Goal: Information Seeking & Learning: Learn about a topic

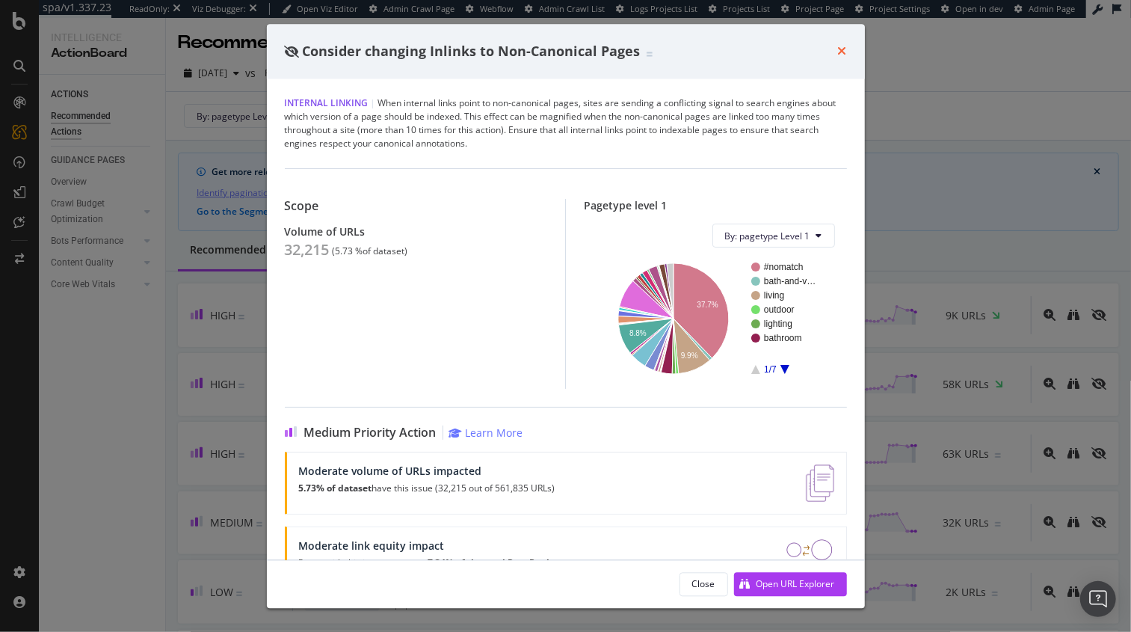
click at [839, 50] on icon "times" at bounding box center [842, 52] width 9 height 12
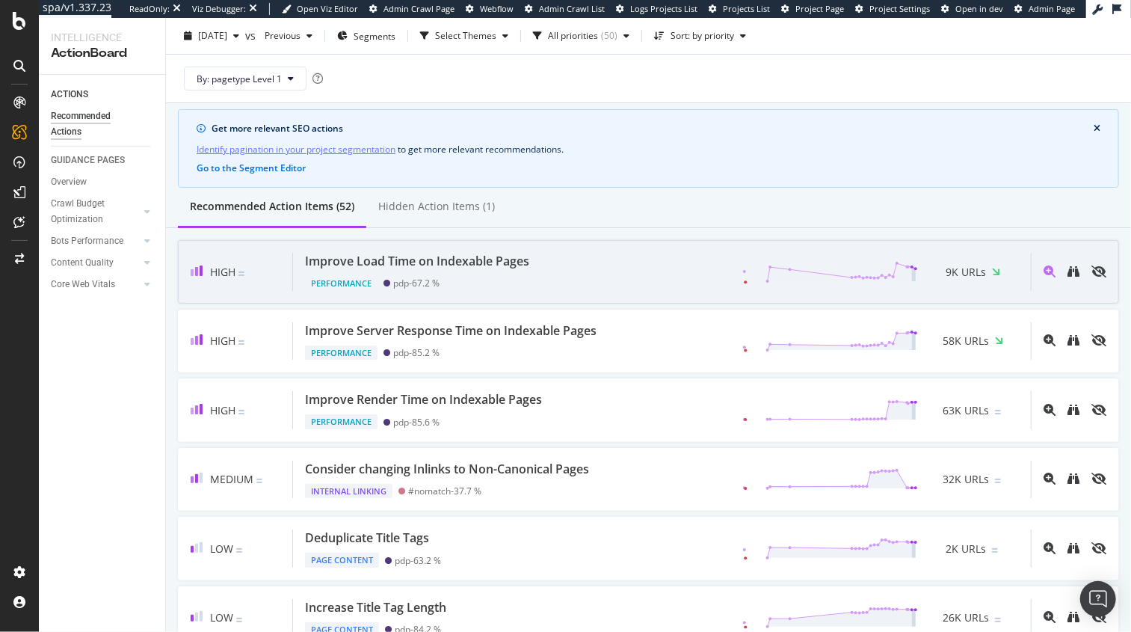
scroll to position [114, 0]
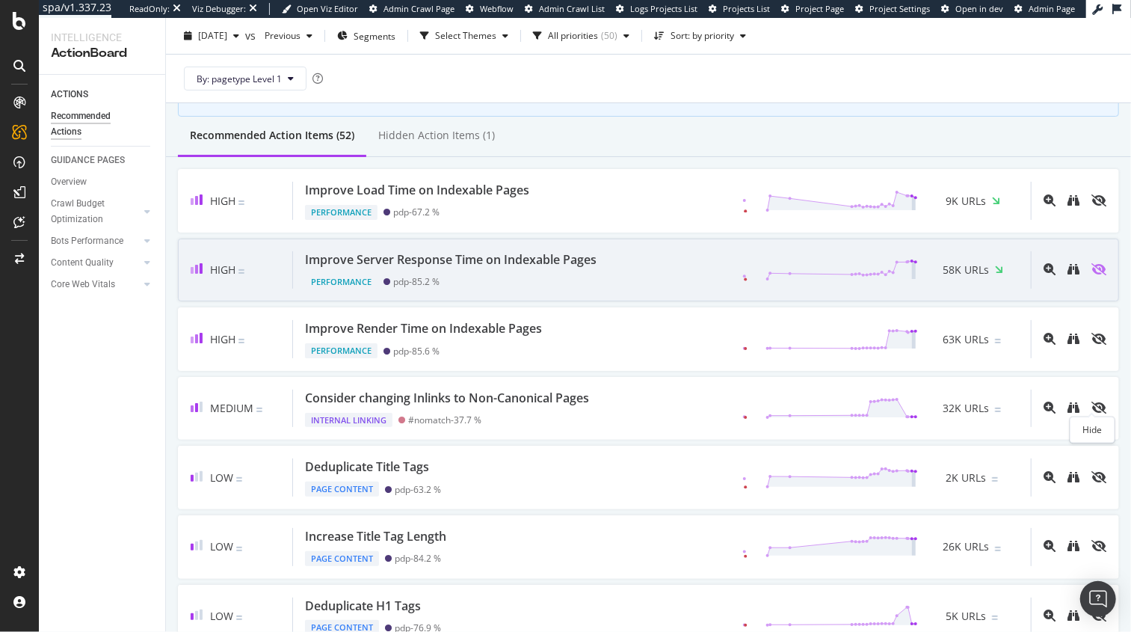
drag, startPoint x: 1089, startPoint y: 402, endPoint x: 1092, endPoint y: 265, distance: 136.9
click at [1092, 402] on icon "eye-slash" at bounding box center [1099, 408] width 15 height 12
click at [1092, 335] on icon "eye-slash" at bounding box center [1099, 339] width 15 height 12
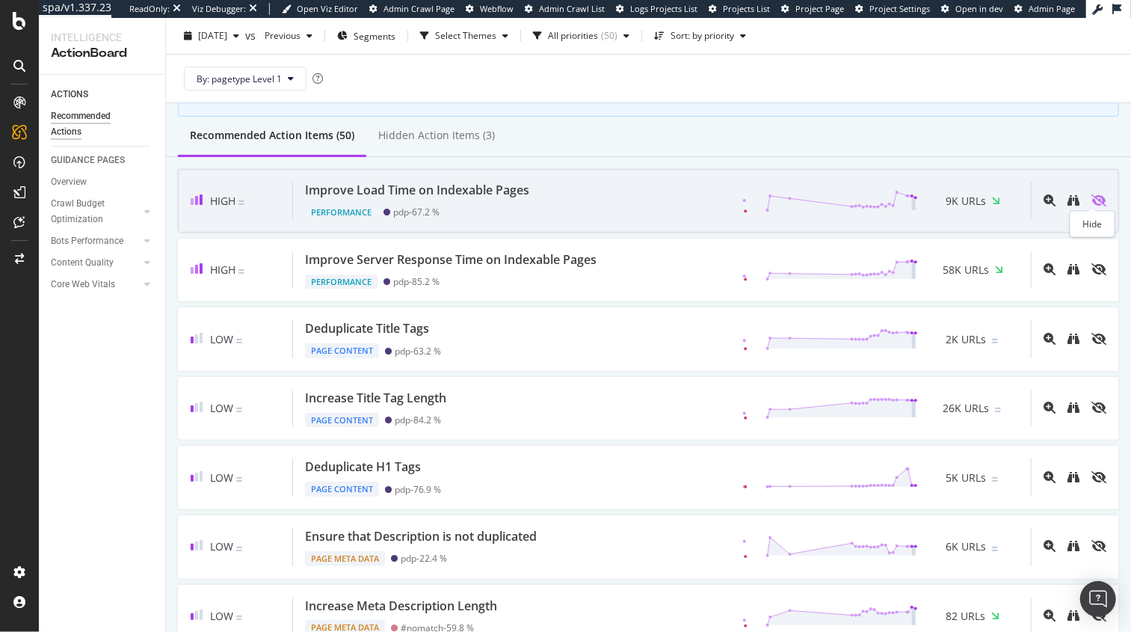
click at [1092, 194] on icon "eye-slash" at bounding box center [1099, 200] width 15 height 12
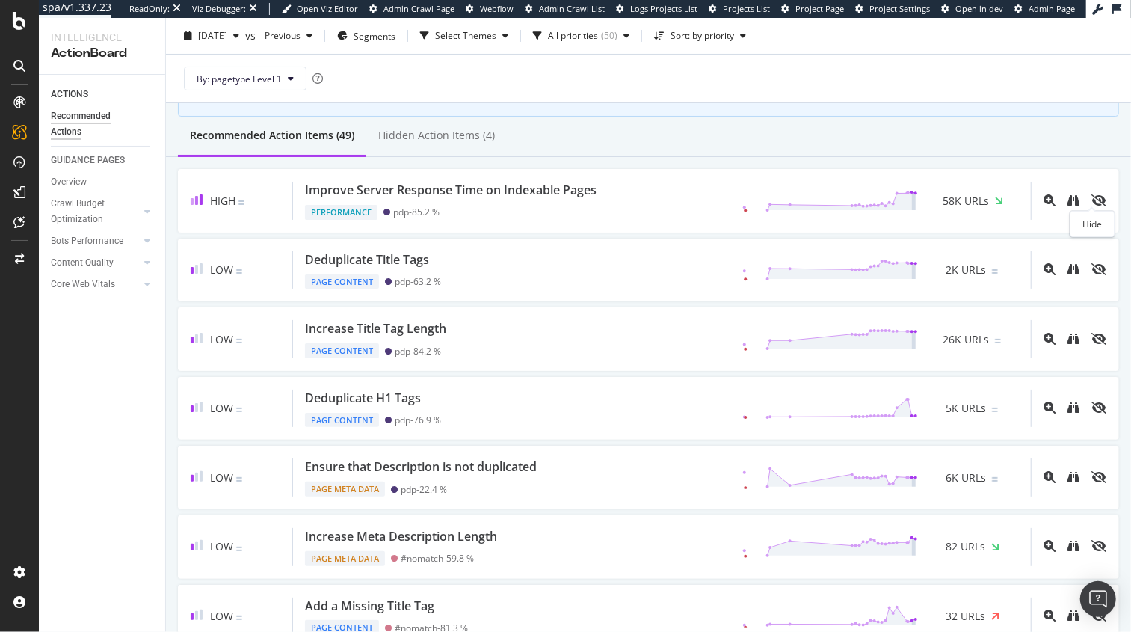
click at [1092, 194] on icon "eye-slash" at bounding box center [1099, 200] width 15 height 12
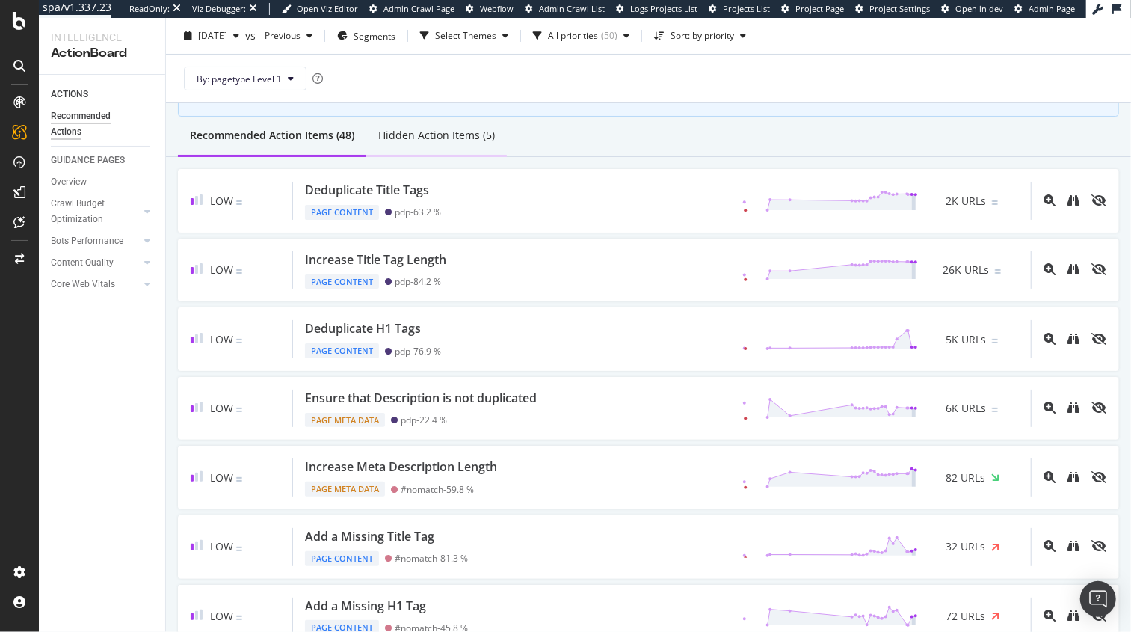
click at [440, 138] on div "Hidden Action Items (5)" at bounding box center [436, 135] width 117 height 15
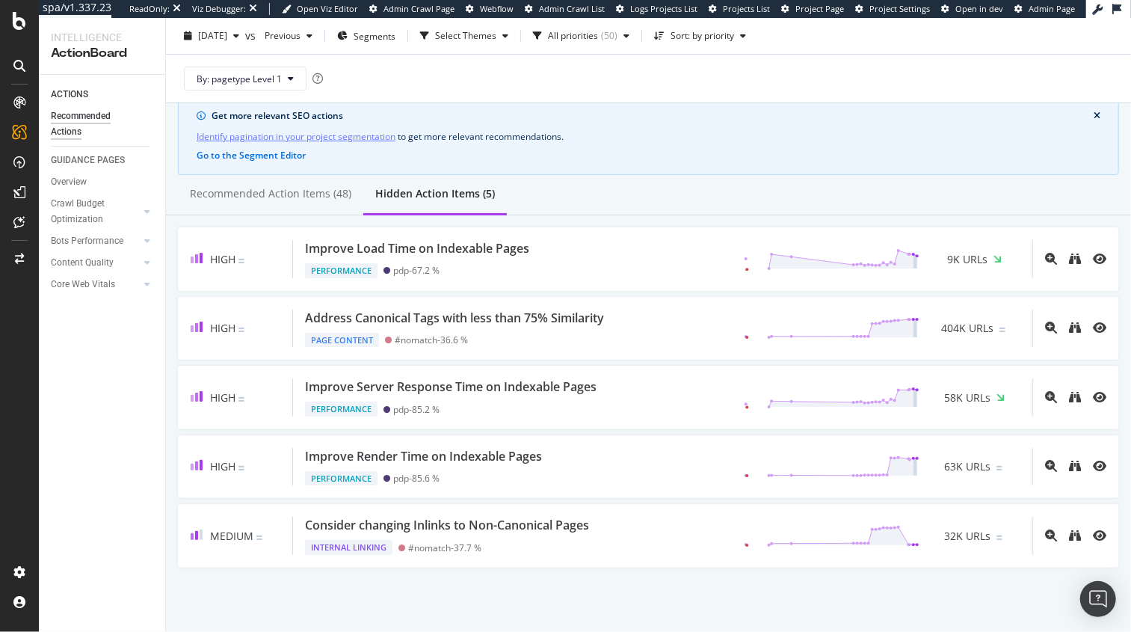
scroll to position [52, 0]
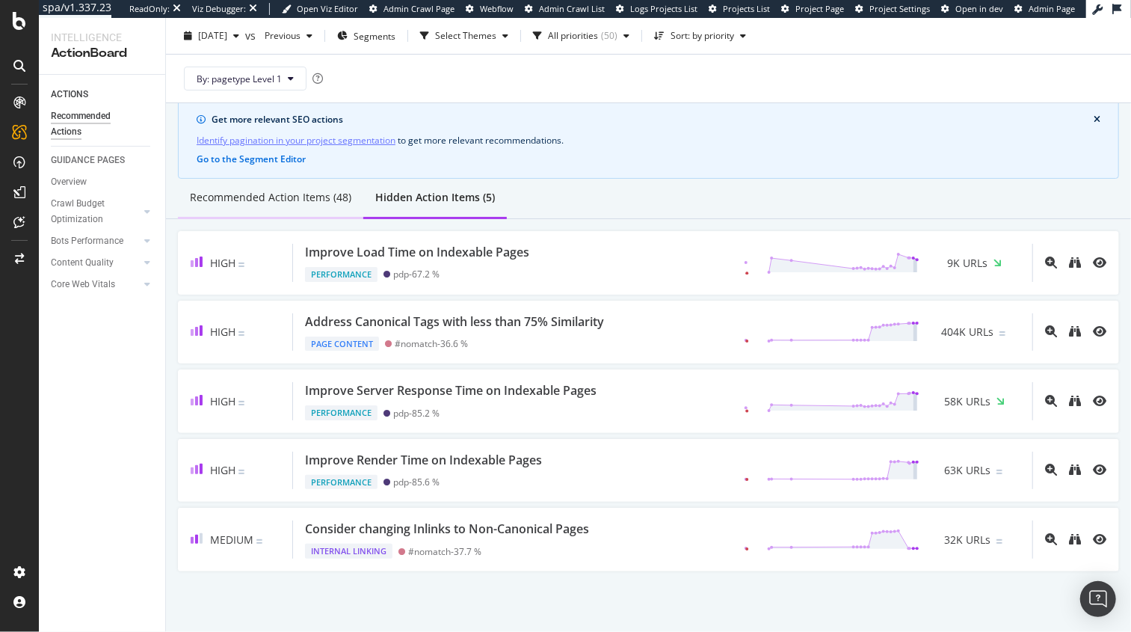
click at [252, 192] on div "Recommended Action Items (48)" at bounding box center [271, 197] width 162 height 15
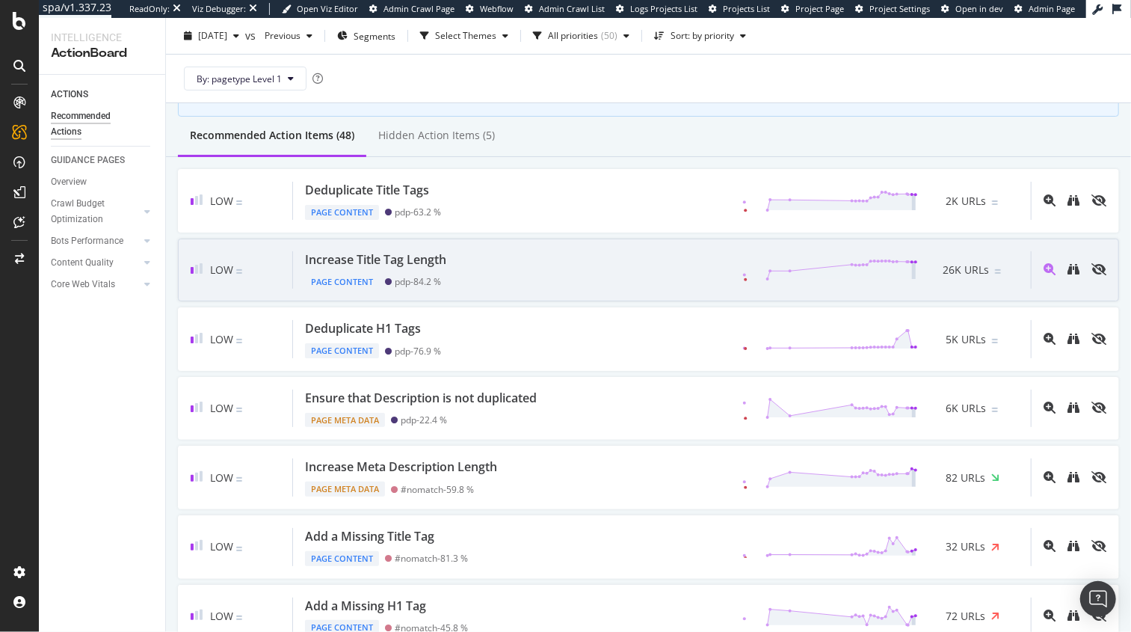
click at [517, 265] on div "Increase Title Tag Length Page Content pdp - 84.2 % 26K URLs" at bounding box center [662, 270] width 738 height 38
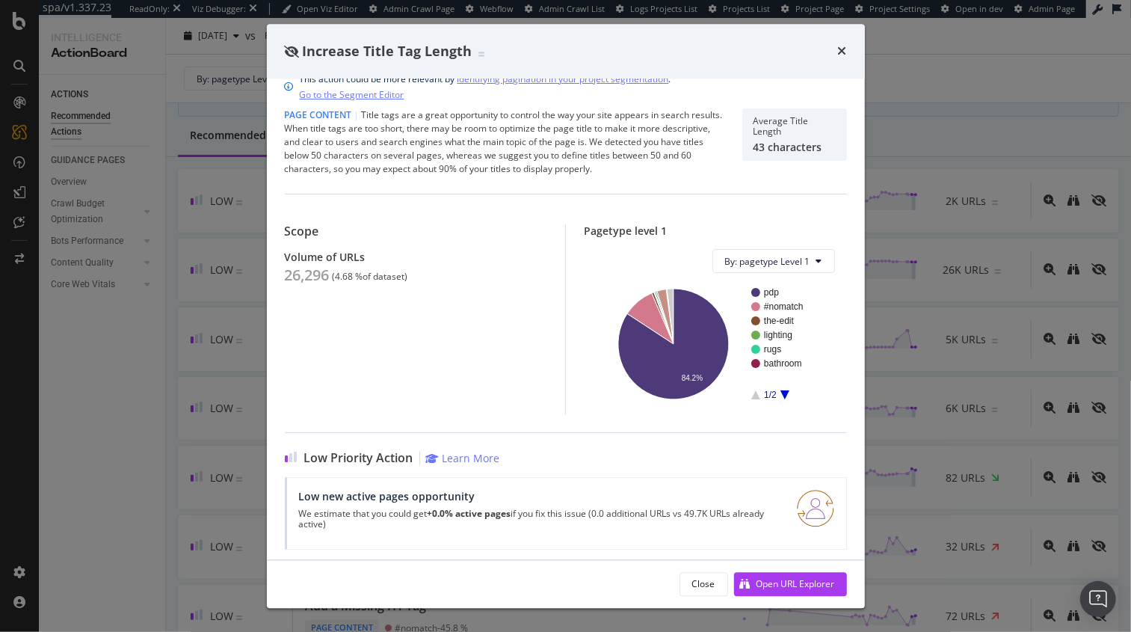
scroll to position [117, 0]
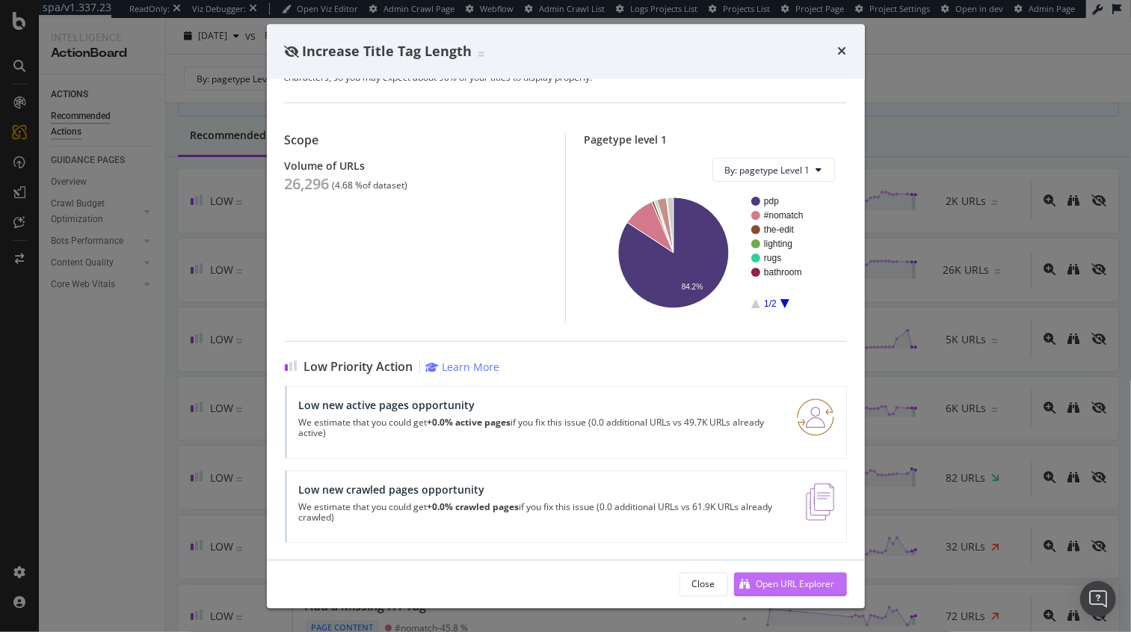
click at [787, 584] on div "Open URL Explorer" at bounding box center [796, 583] width 79 height 13
click at [847, 51] on div "Increase Title Tag Length" at bounding box center [566, 51] width 598 height 55
click at [841, 50] on icon "times" at bounding box center [842, 52] width 9 height 12
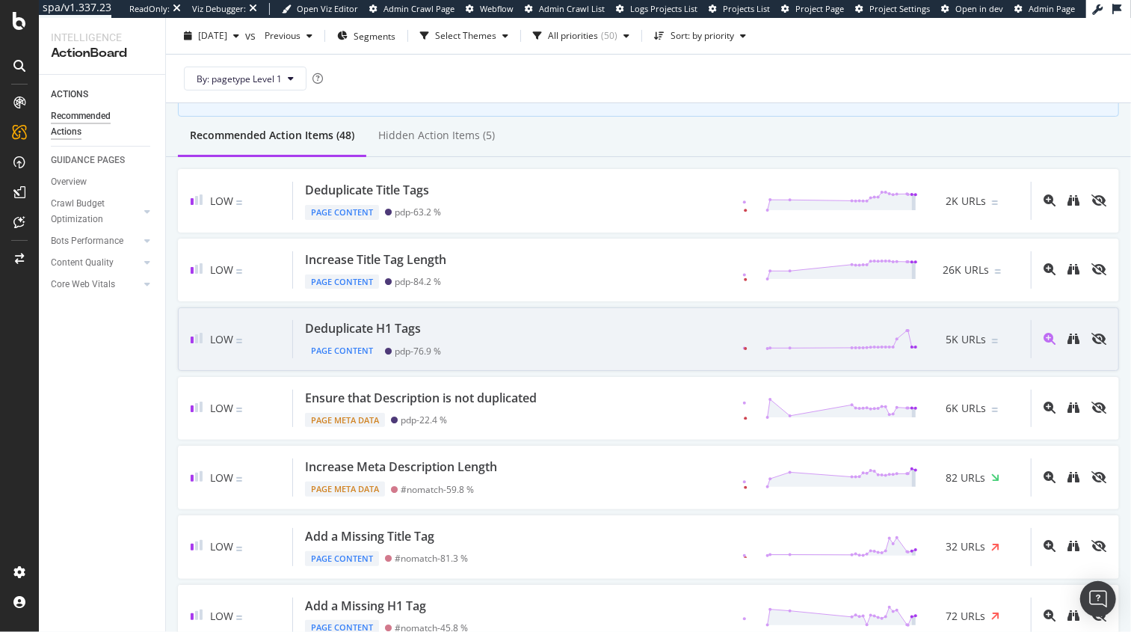
click at [531, 331] on div "Deduplicate H1 Tags Page Content pdp - 76.9 % 5K URLs" at bounding box center [662, 339] width 738 height 38
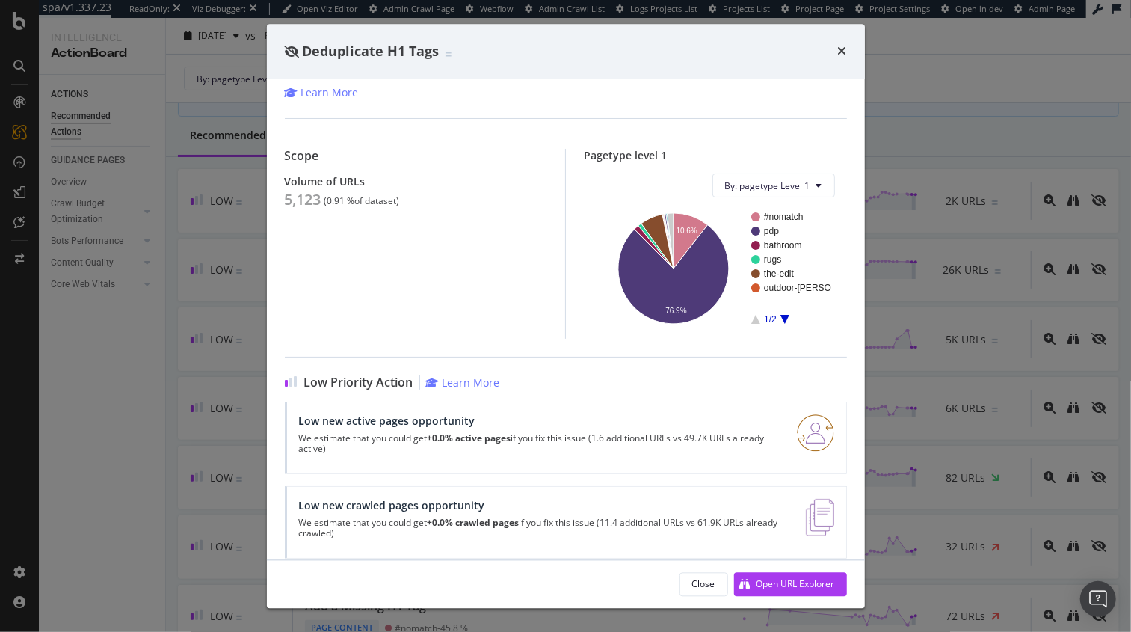
scroll to position [111, 0]
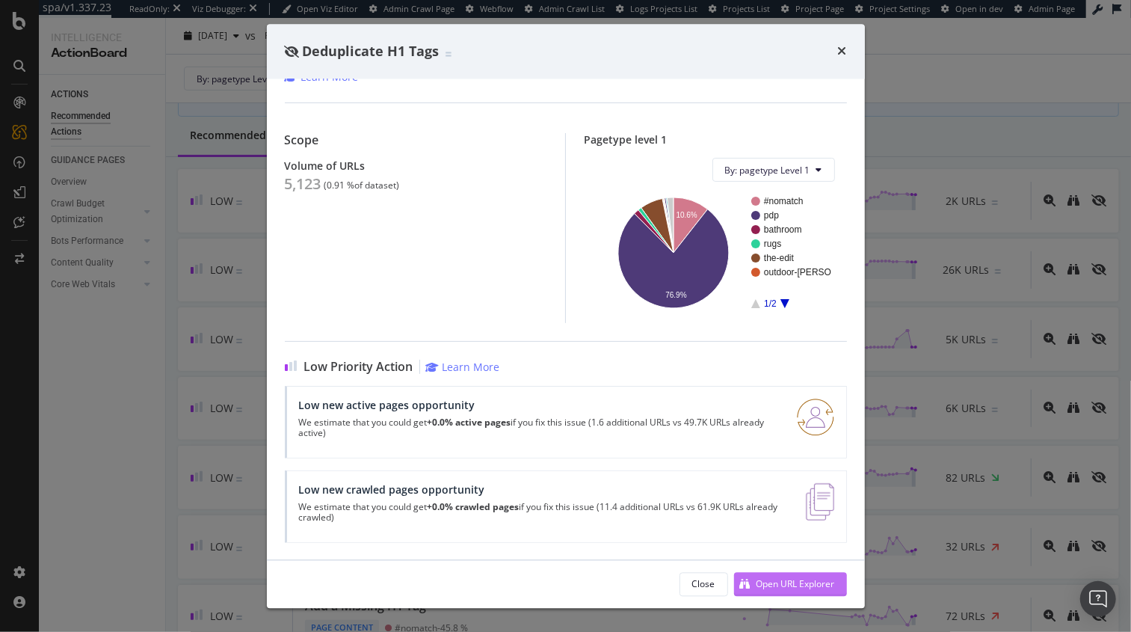
click at [773, 583] on div "Open URL Explorer" at bounding box center [796, 583] width 79 height 13
click at [845, 52] on icon "times" at bounding box center [842, 52] width 9 height 12
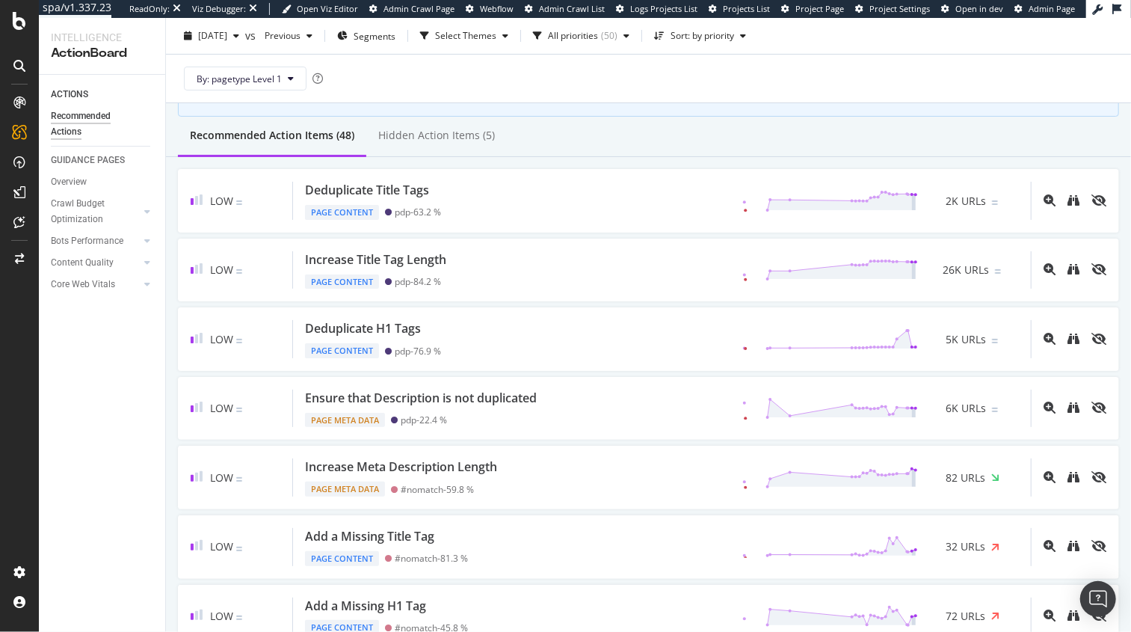
click at [845, 52] on div "2025 Sep. 7th vs Previous Segments Select Themes All priorities ( 50 ) Sort: by…" at bounding box center [648, 39] width 965 height 30
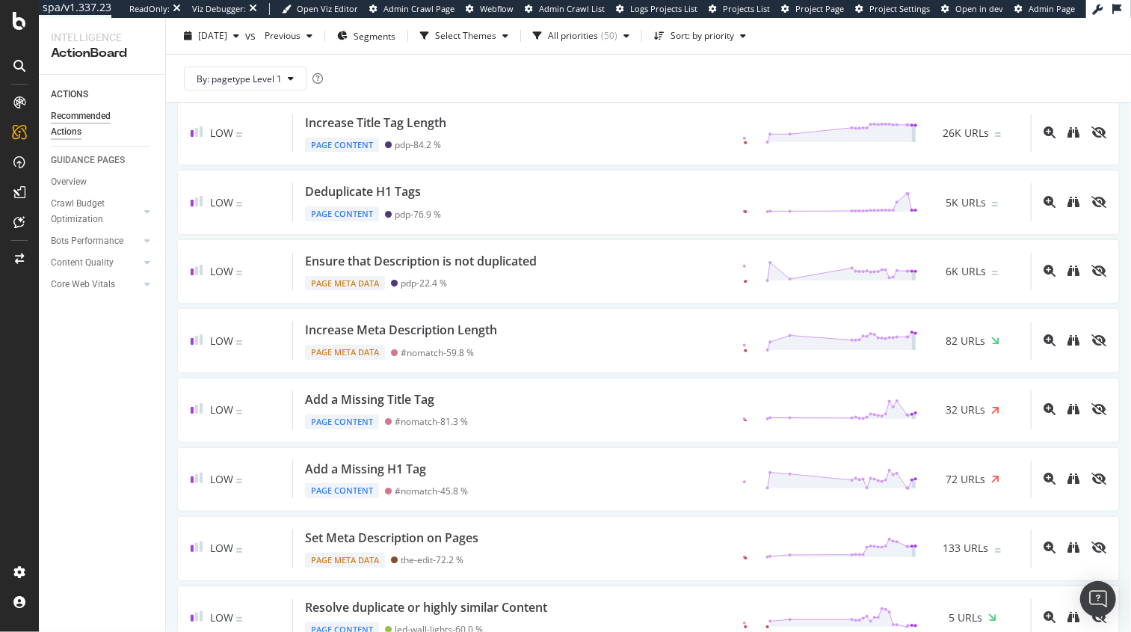
scroll to position [250, 0]
click at [22, 27] on icon at bounding box center [19, 21] width 13 height 18
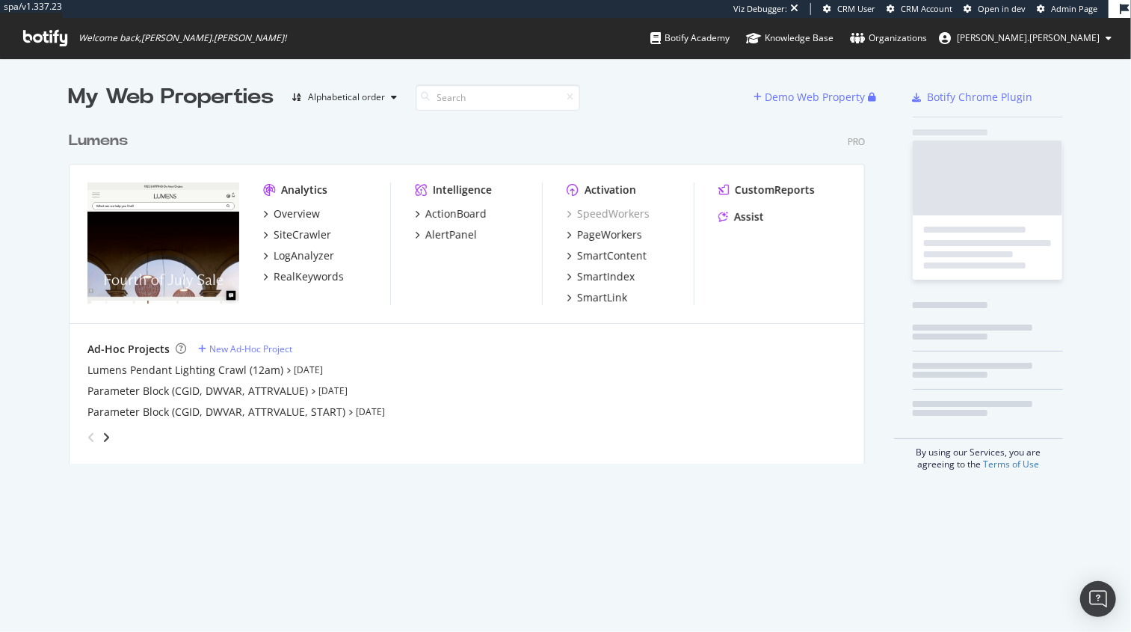
scroll to position [344, 800]
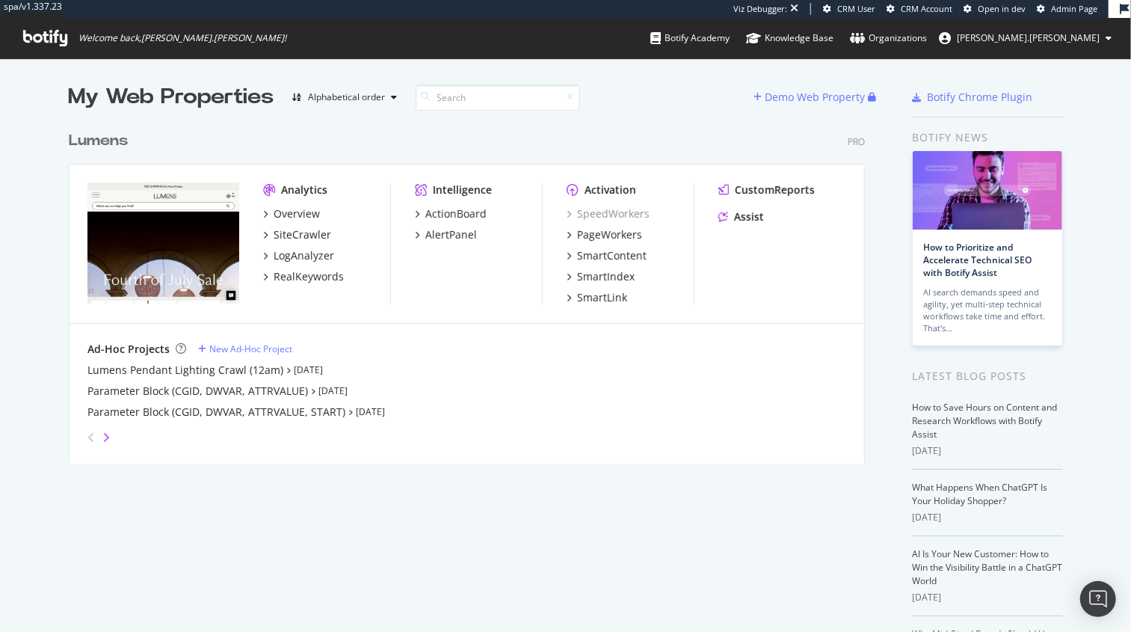
click at [105, 440] on icon "angle-right" at bounding box center [105, 437] width 7 height 12
click at [105, 439] on icon "angle-right" at bounding box center [105, 437] width 7 height 12
click at [89, 438] on icon "angle-left" at bounding box center [90, 437] width 7 height 12
click at [166, 414] on div "Lumens XML Sitemap" at bounding box center [141, 412] width 108 height 15
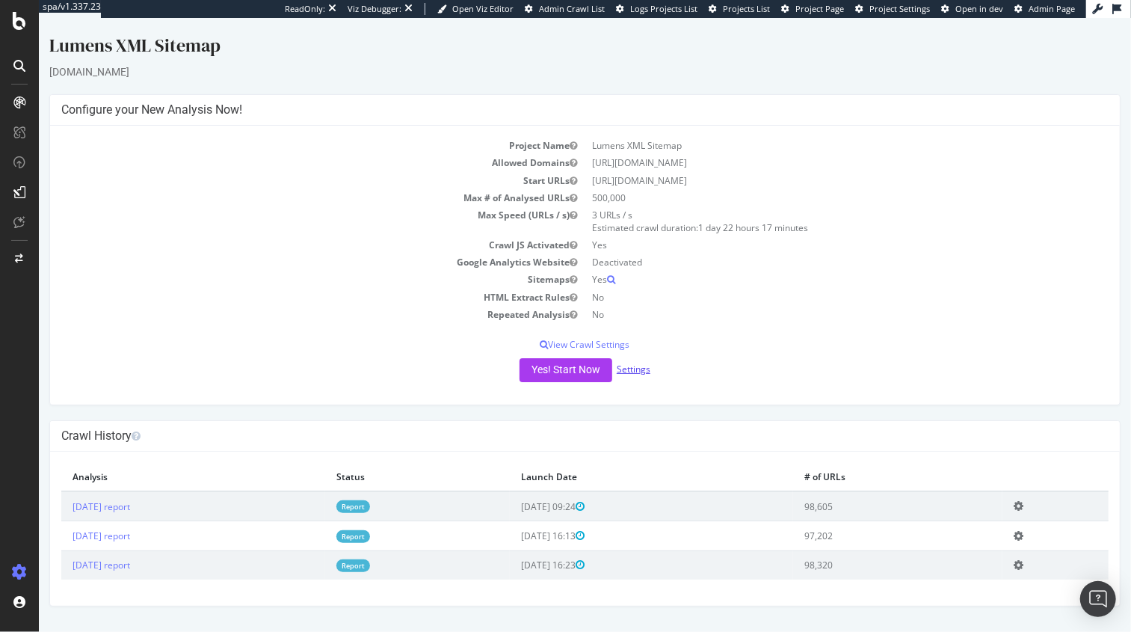
click at [627, 370] on link "Settings" at bounding box center [633, 369] width 34 height 13
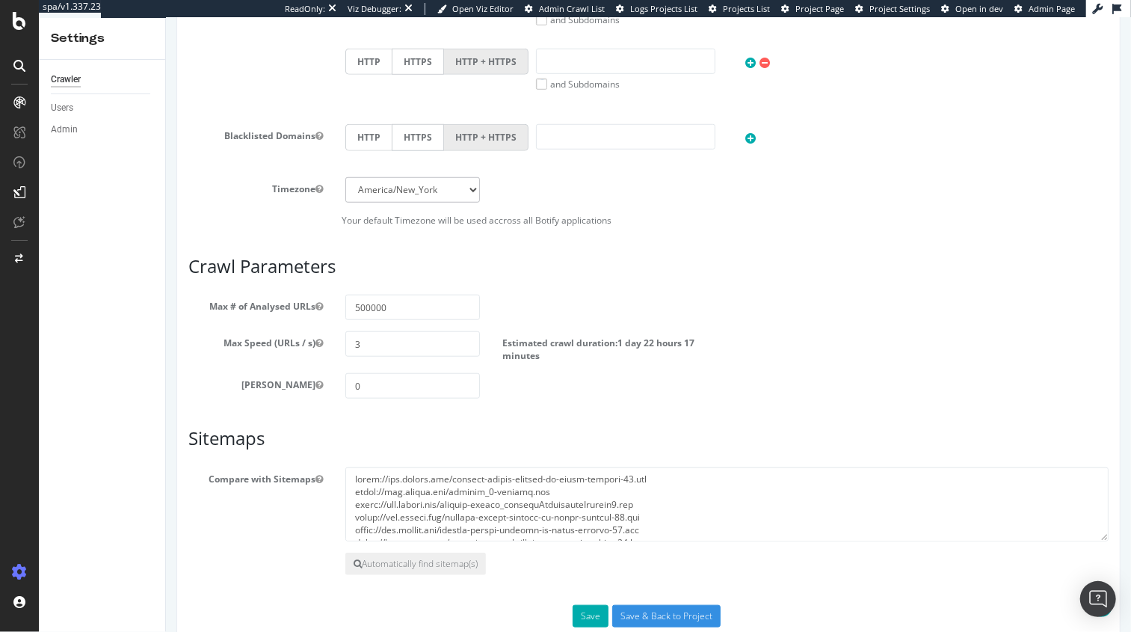
scroll to position [679, 0]
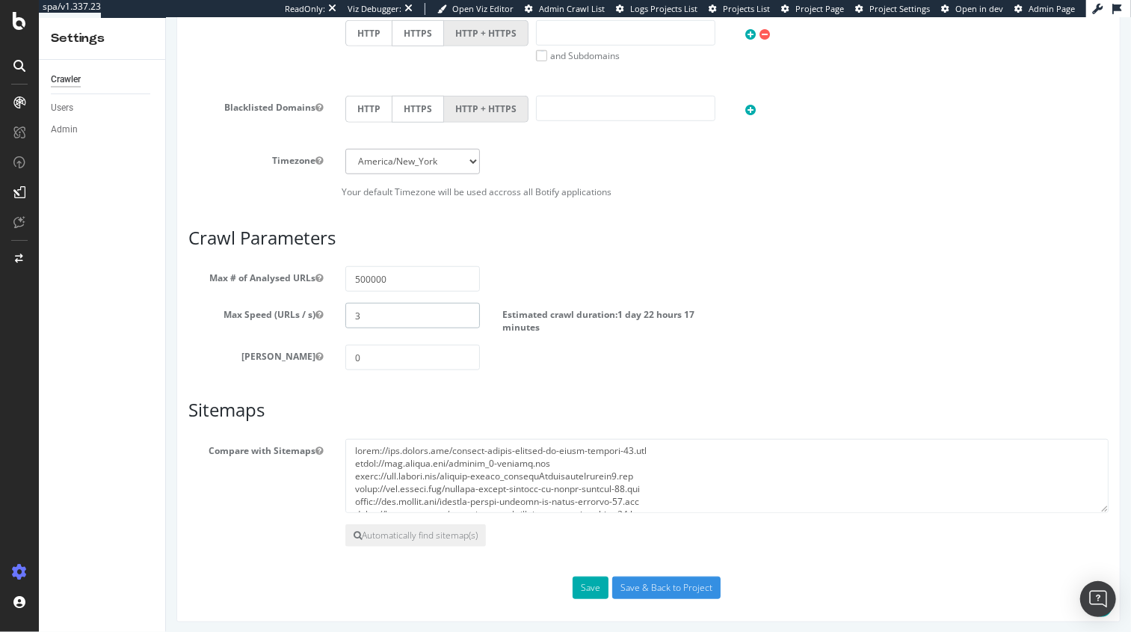
drag, startPoint x: 371, startPoint y: 310, endPoint x: 339, endPoint y: 310, distance: 32.2
click at [339, 310] on div "3" at bounding box center [412, 315] width 157 height 25
click at [325, 310] on div "Max Speed (URLs / s) 5 Estimated crawl duration: 1 day 3 hours 46 minutes" at bounding box center [647, 318] width 943 height 31
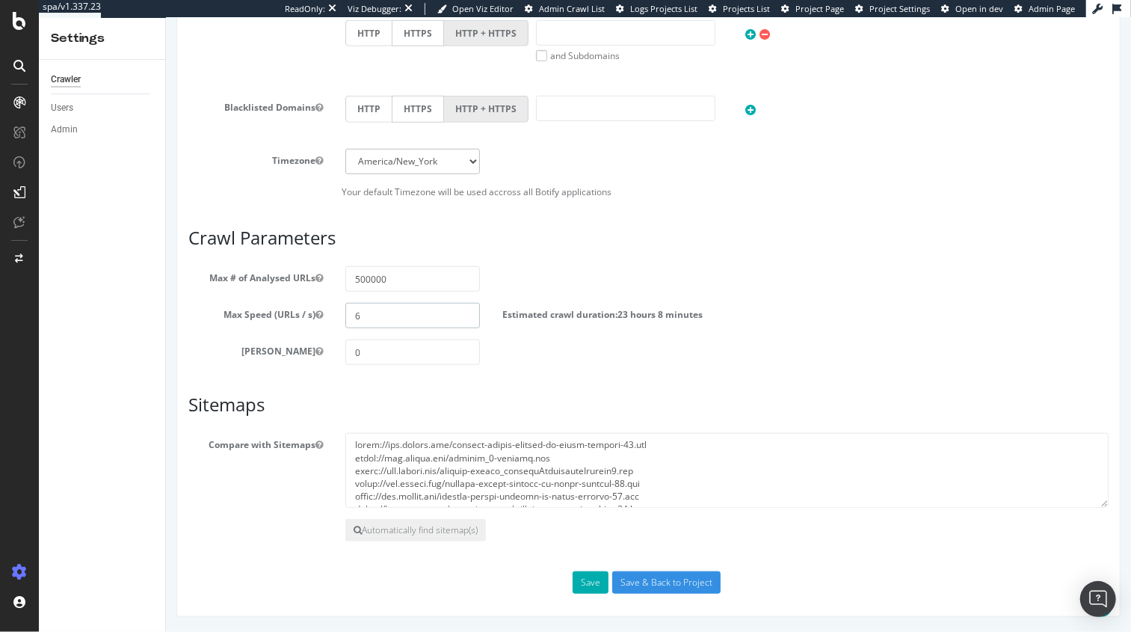
scroll to position [674, 0]
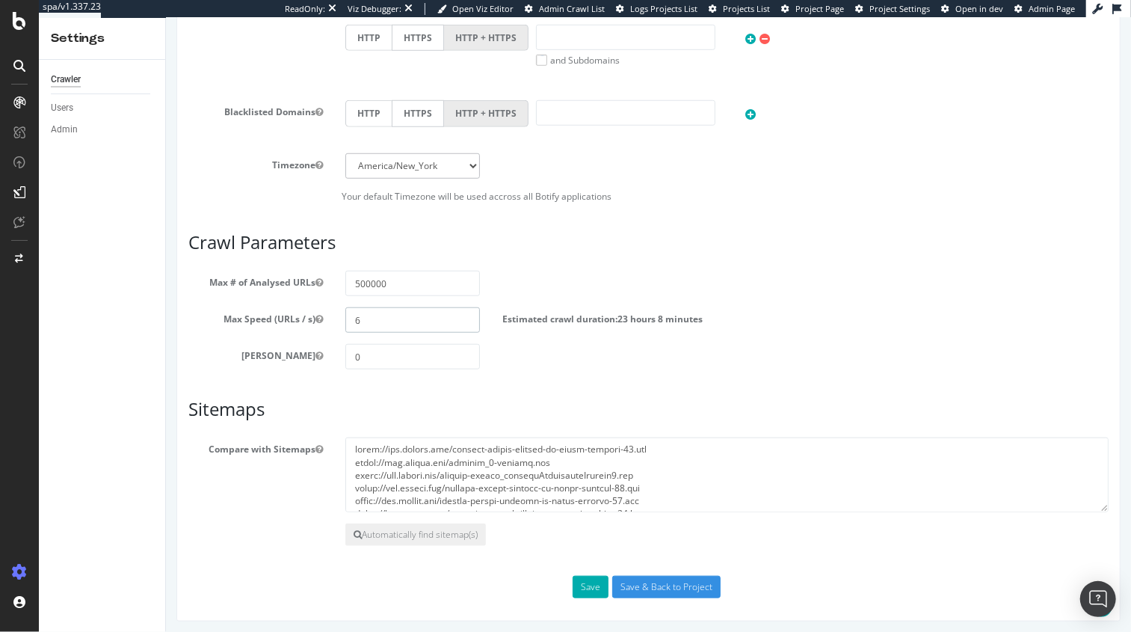
drag, startPoint x: 377, startPoint y: 322, endPoint x: 322, endPoint y: 316, distance: 55.6
click at [322, 316] on div "Max Speed (URLs / s) 6 Estimated crawl duration: 23 hours 8 minutes" at bounding box center [647, 319] width 943 height 25
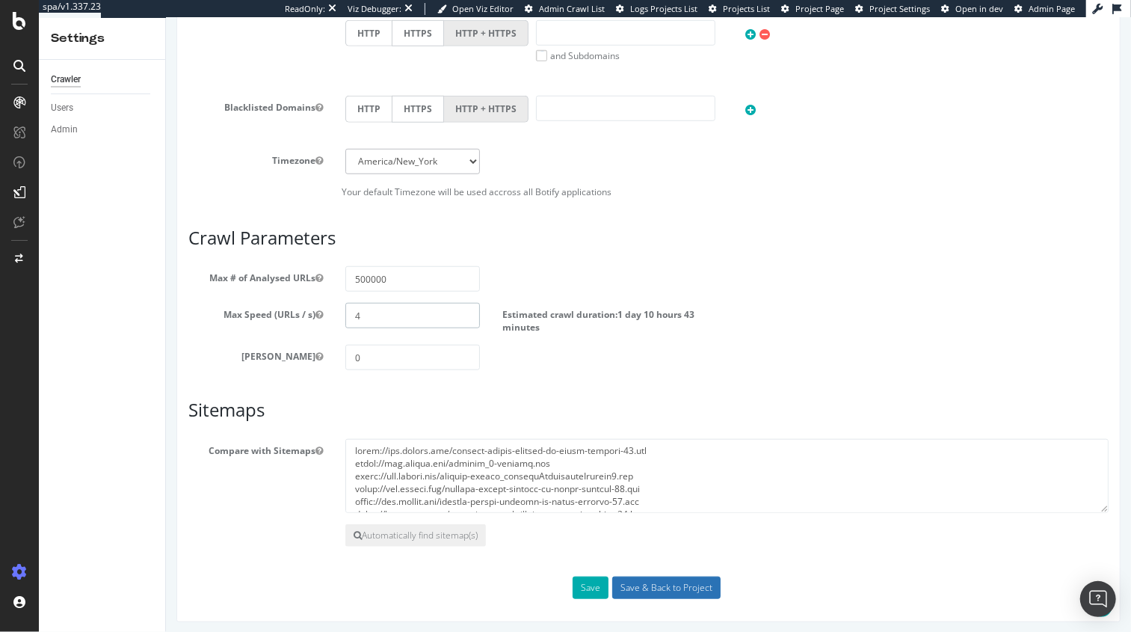
type input "4"
click at [624, 586] on input "Save & Back to Project" at bounding box center [666, 588] width 108 height 22
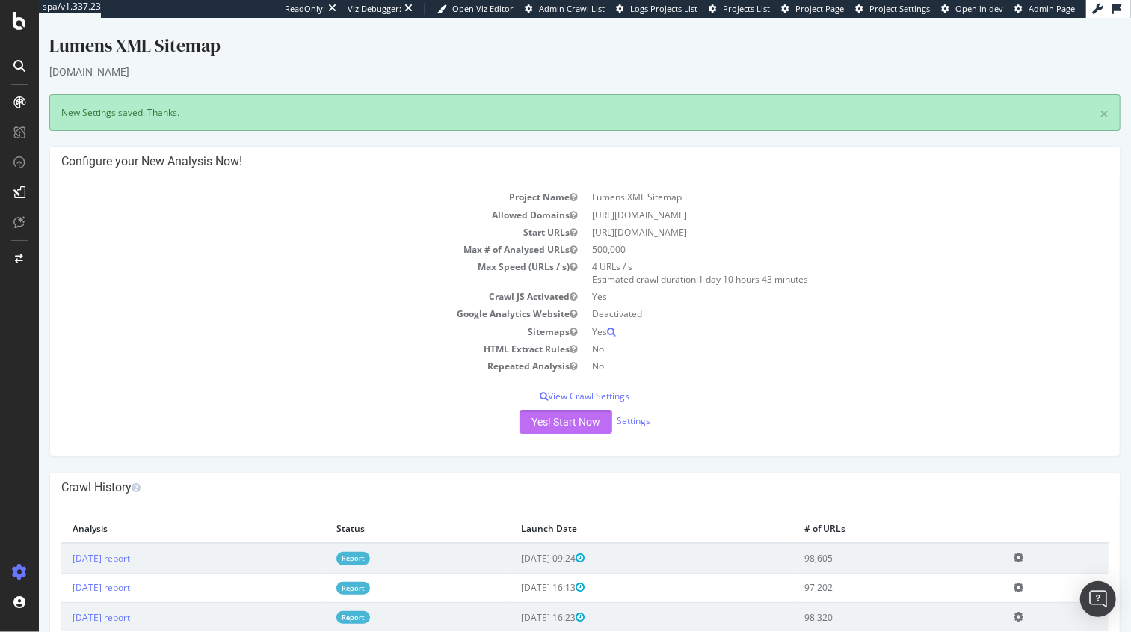
click at [550, 425] on button "Yes! Start Now" at bounding box center [565, 422] width 93 height 24
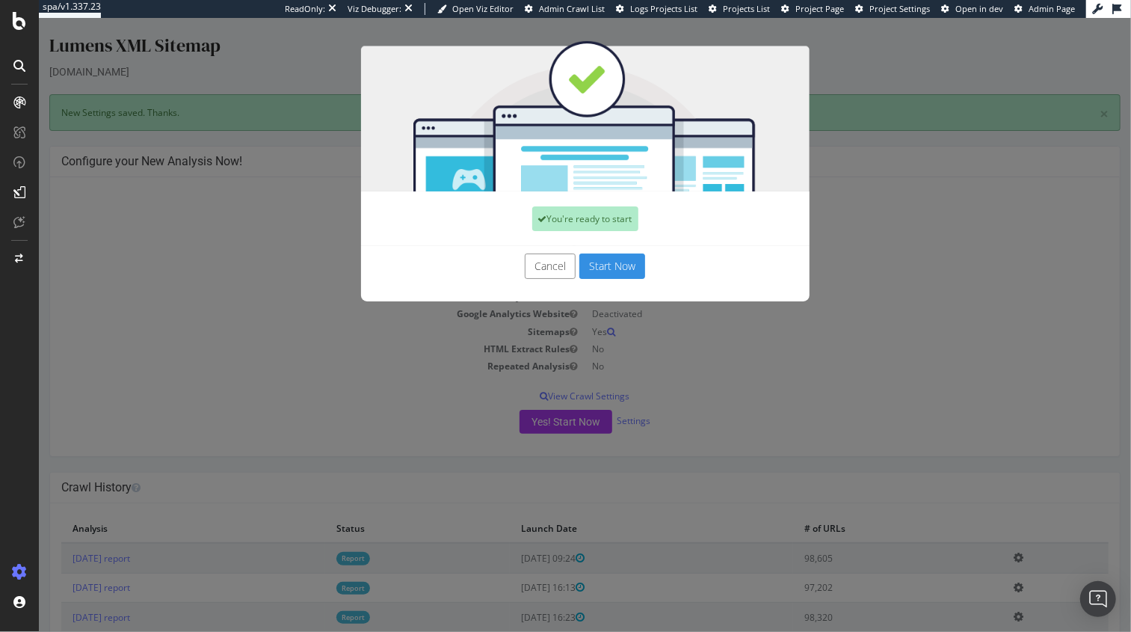
click at [602, 269] on button "Start Now" at bounding box center [612, 265] width 66 height 25
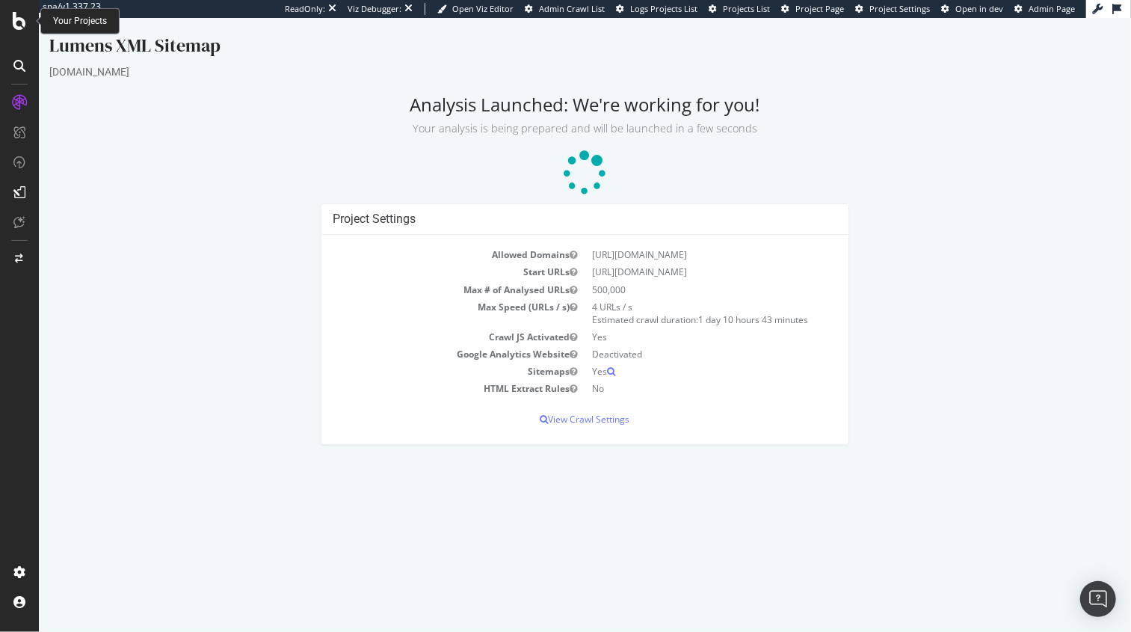
click at [19, 24] on icon at bounding box center [19, 21] width 13 height 18
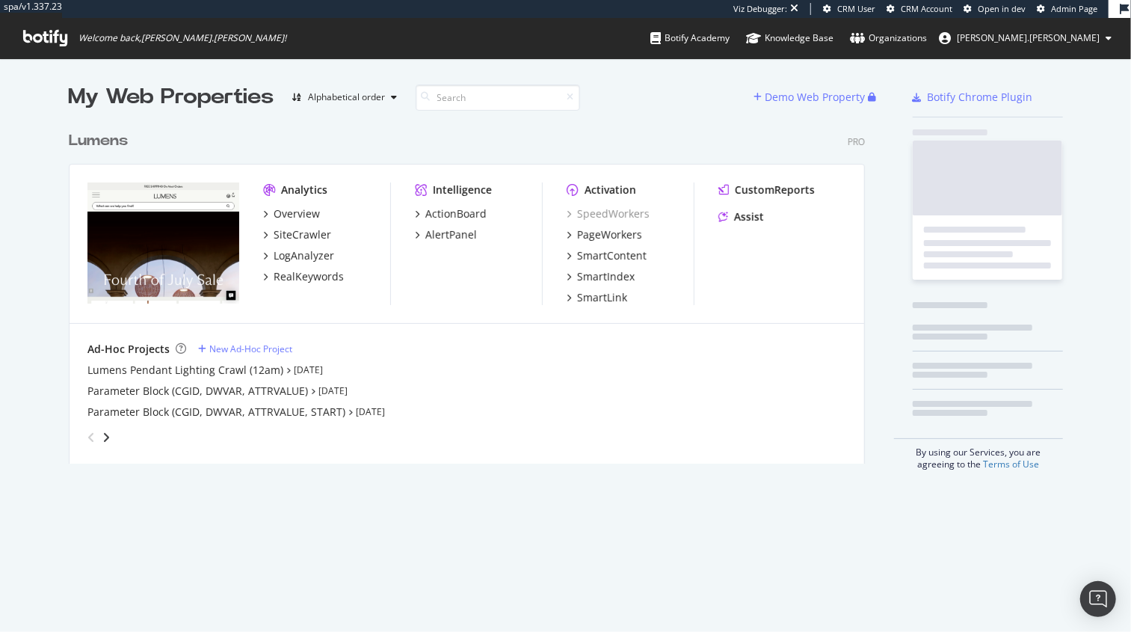
scroll to position [344, 800]
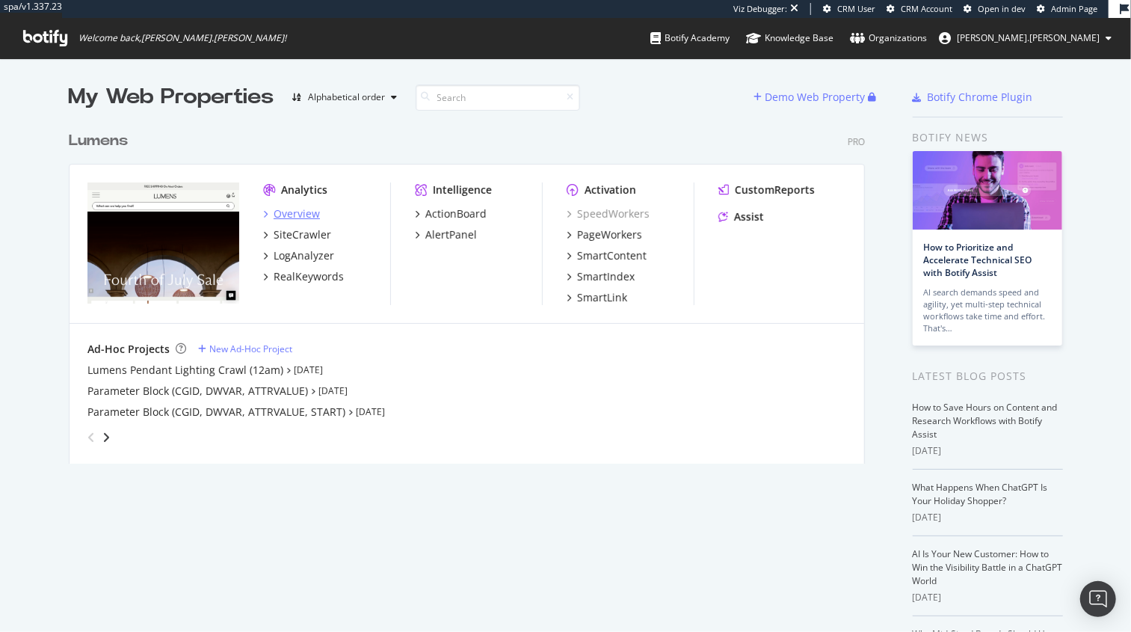
click at [283, 214] on div "Overview" at bounding box center [297, 213] width 46 height 15
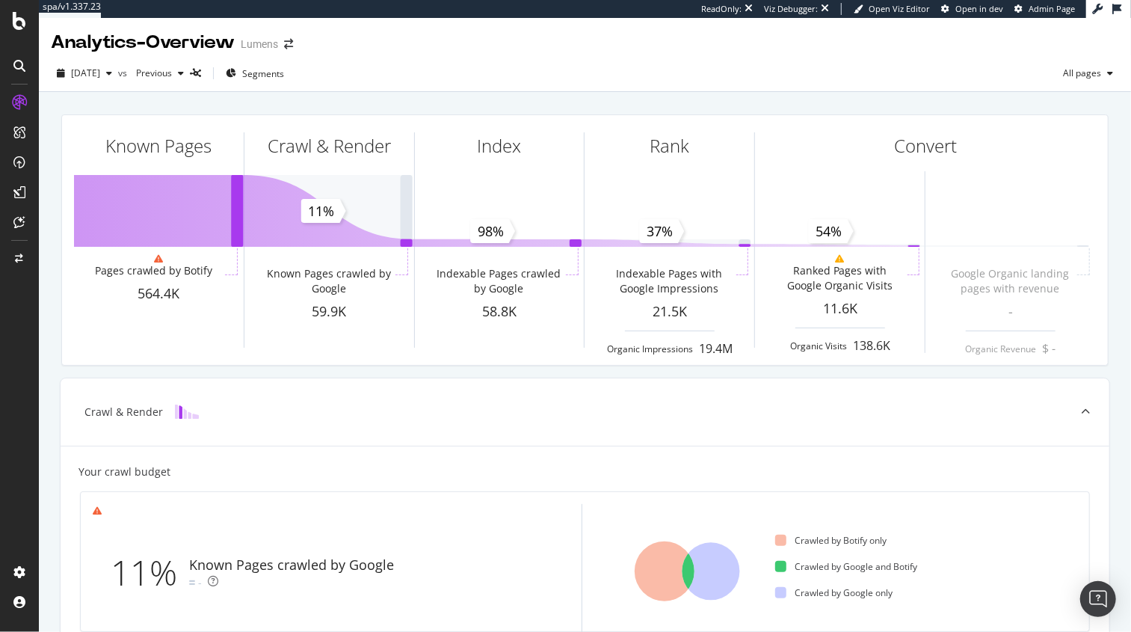
click at [20, 136] on icon at bounding box center [19, 132] width 12 height 12
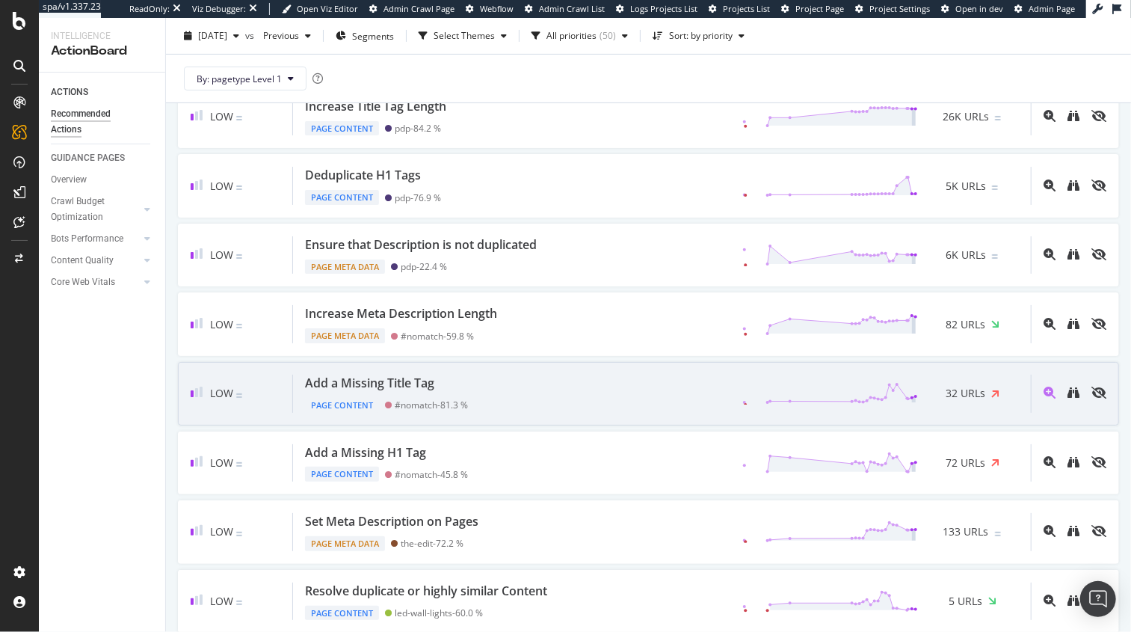
scroll to position [270, 0]
click at [399, 376] on div "Add a Missing Title Tag" at bounding box center [369, 380] width 129 height 17
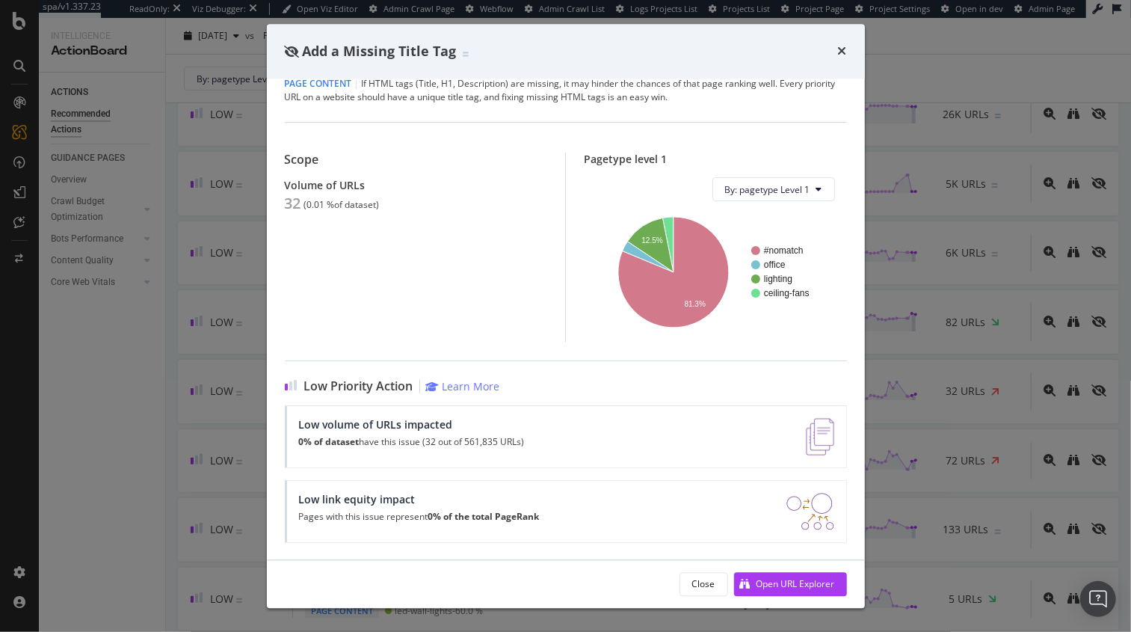
scroll to position [58, 0]
click at [769, 579] on div "Open URL Explorer" at bounding box center [796, 583] width 79 height 13
click at [841, 48] on icon "times" at bounding box center [842, 52] width 9 height 12
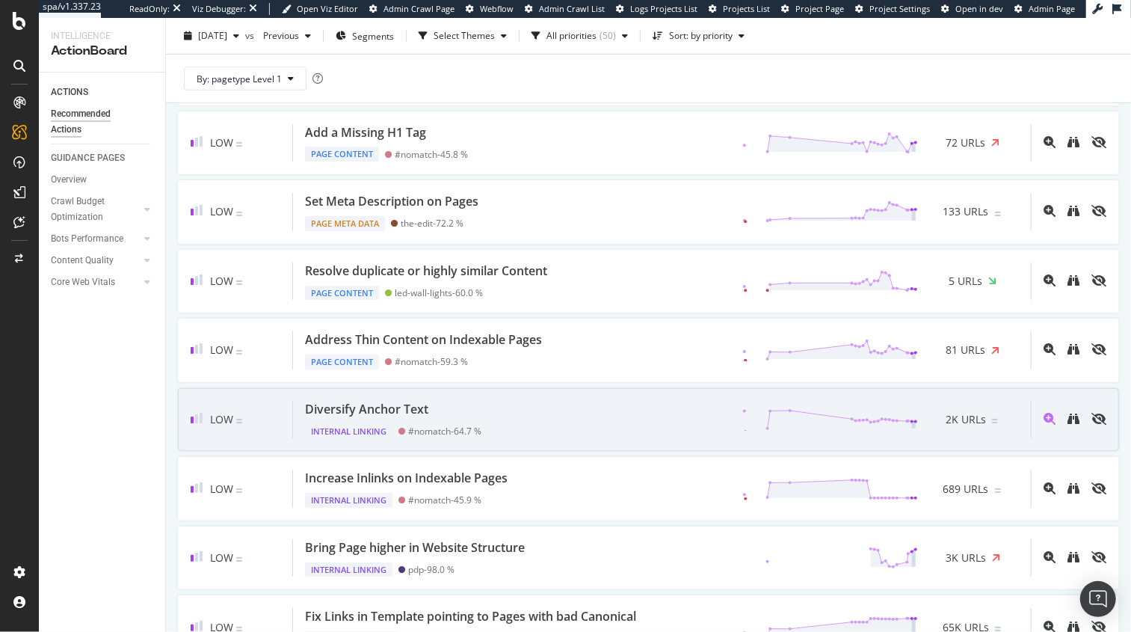
scroll to position [591, 0]
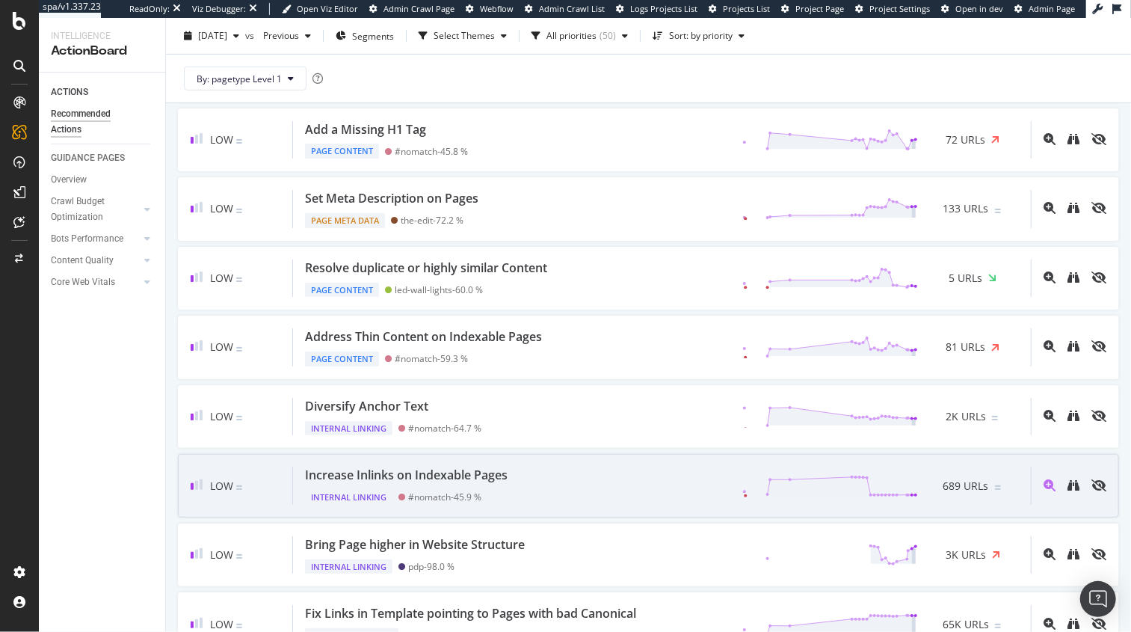
click at [447, 467] on div "Increase Inlinks on Indexable Pages" at bounding box center [406, 475] width 203 height 17
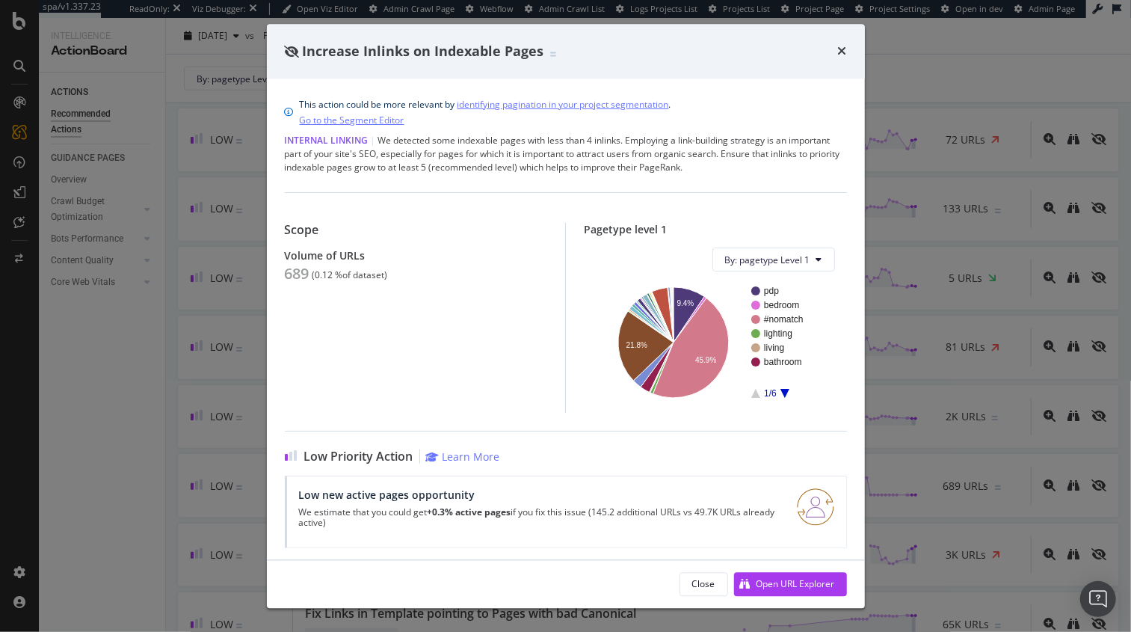
click at [530, 105] on link "identifying pagination in your project segmentation" at bounding box center [564, 105] width 212 height 16
click at [843, 52] on icon "times" at bounding box center [842, 52] width 9 height 12
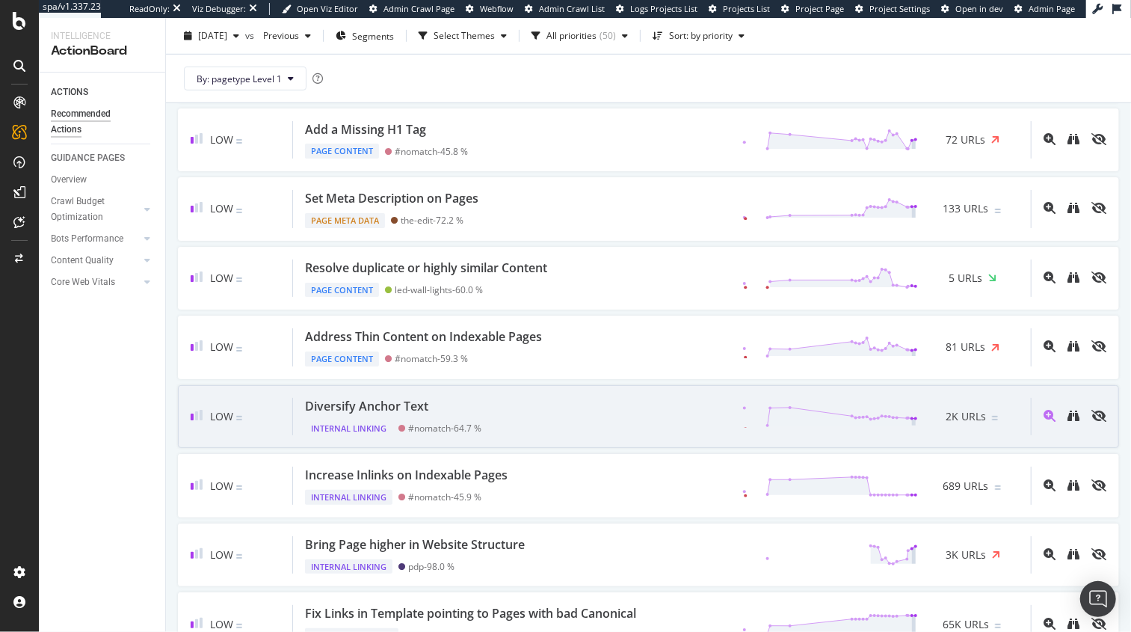
click at [458, 399] on div "Diversify Anchor Text" at bounding box center [393, 406] width 176 height 17
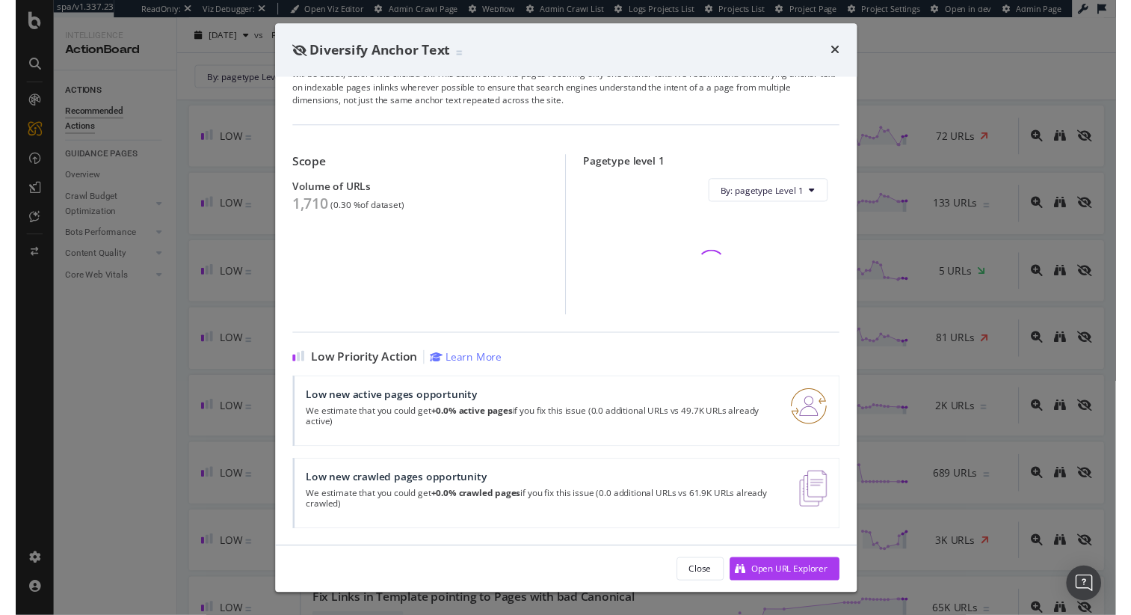
scroll to position [79, 0]
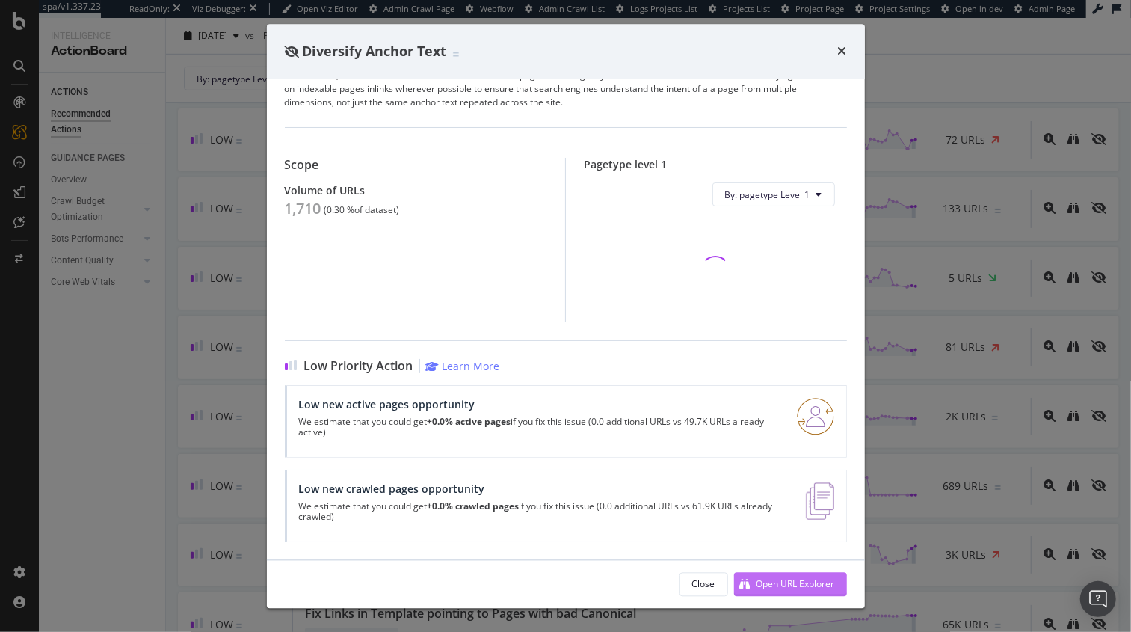
click at [796, 587] on div "Open URL Explorer" at bounding box center [796, 583] width 79 height 13
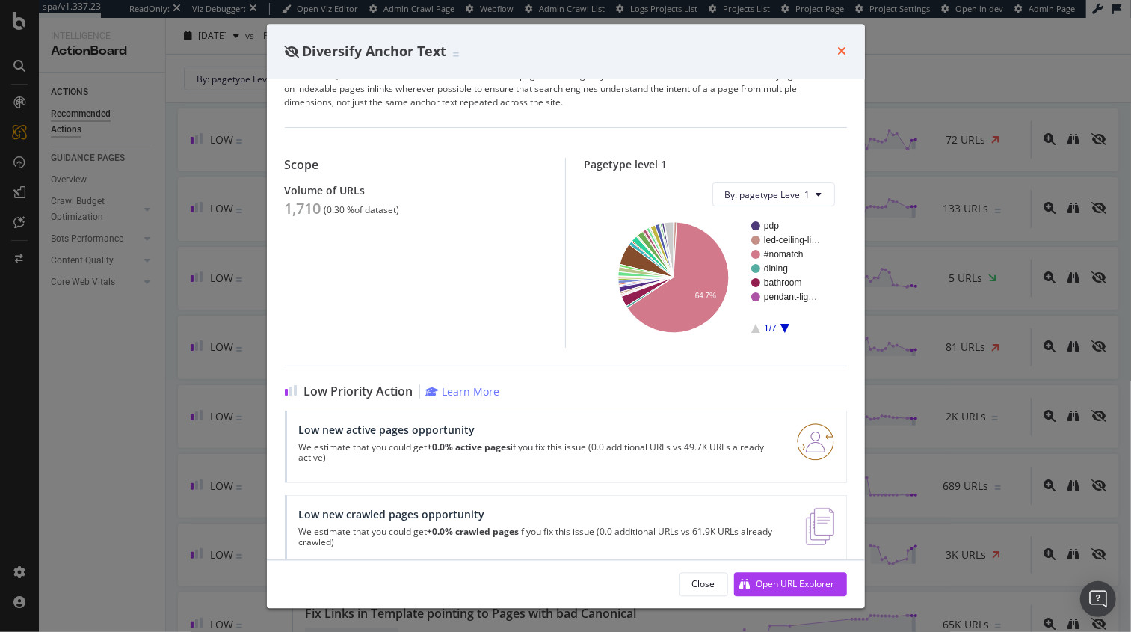
click at [844, 52] on icon "times" at bounding box center [842, 52] width 9 height 12
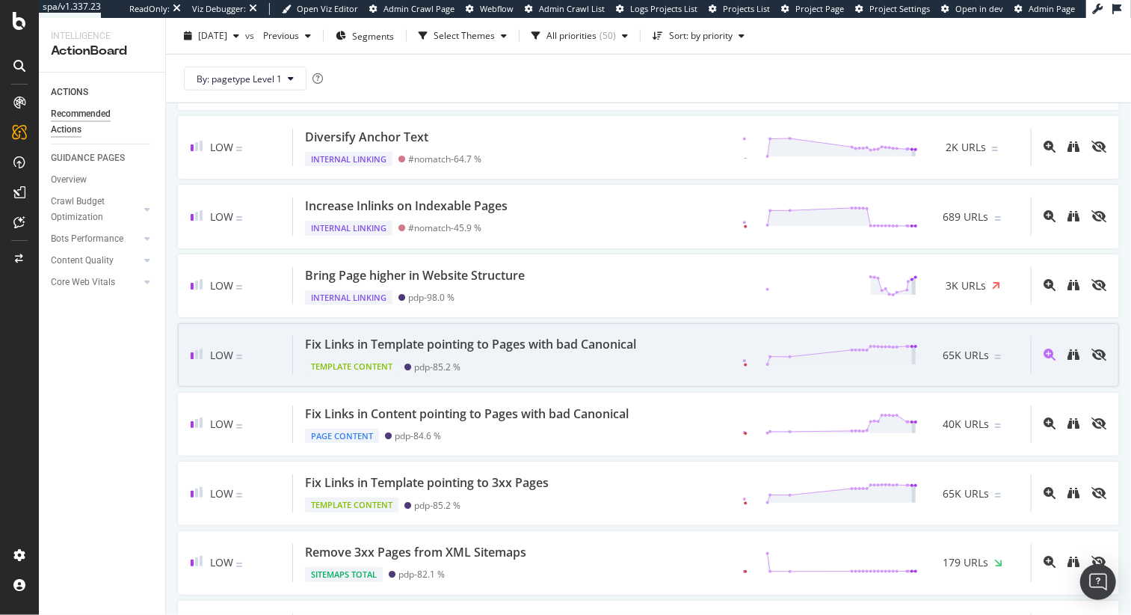
scroll to position [884, 0]
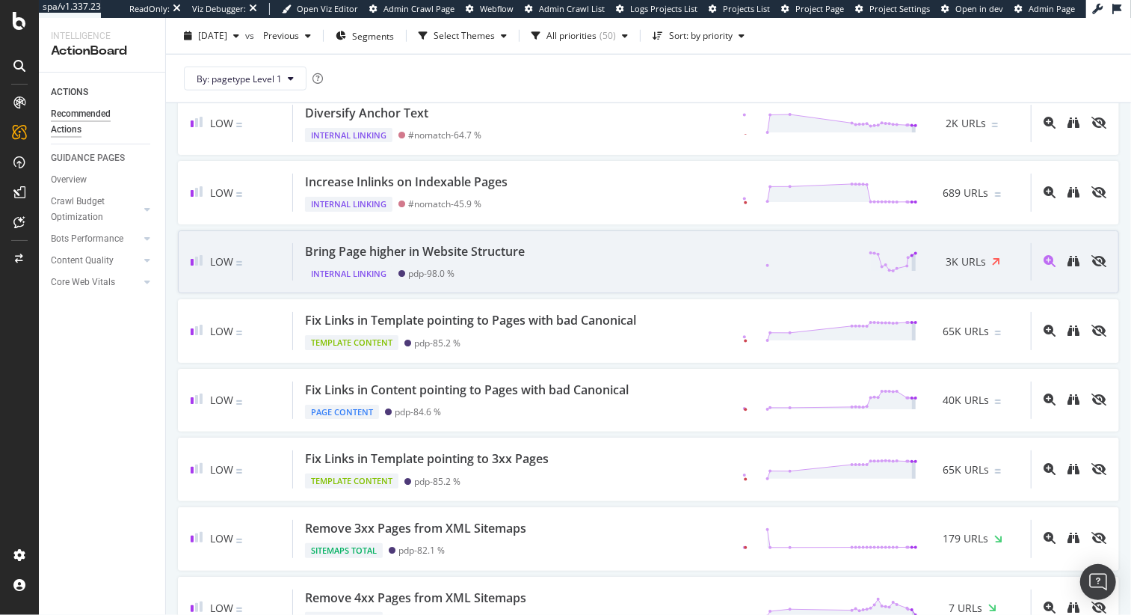
click at [414, 243] on div "Bring Page higher in Website Structure" at bounding box center [415, 251] width 220 height 17
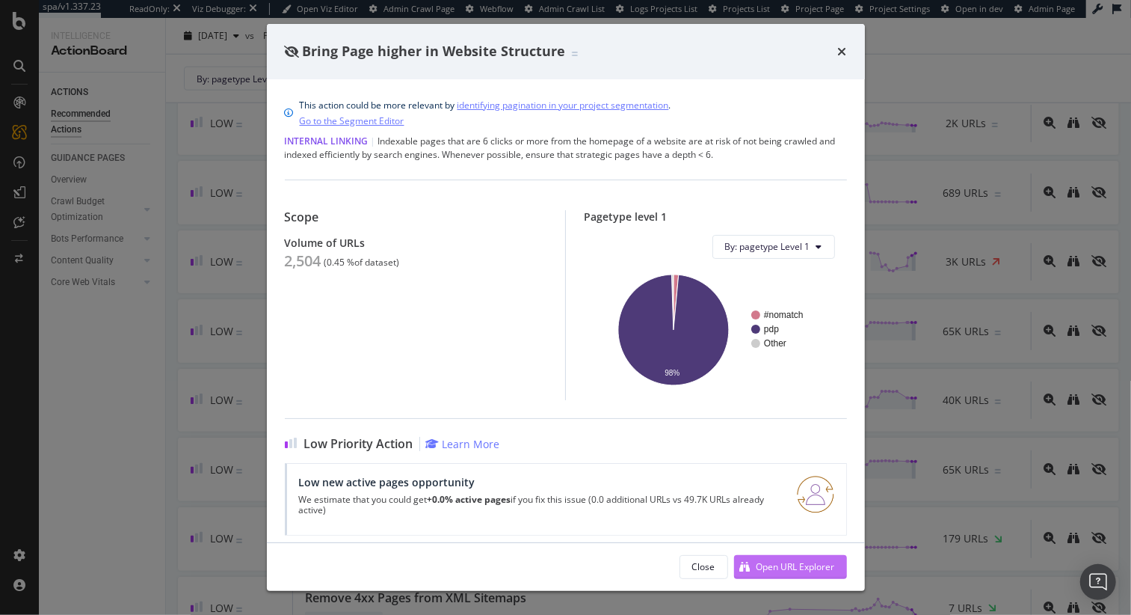
click at [776, 571] on div "Open URL Explorer" at bounding box center [796, 566] width 79 height 13
click at [843, 52] on icon "times" at bounding box center [842, 52] width 9 height 12
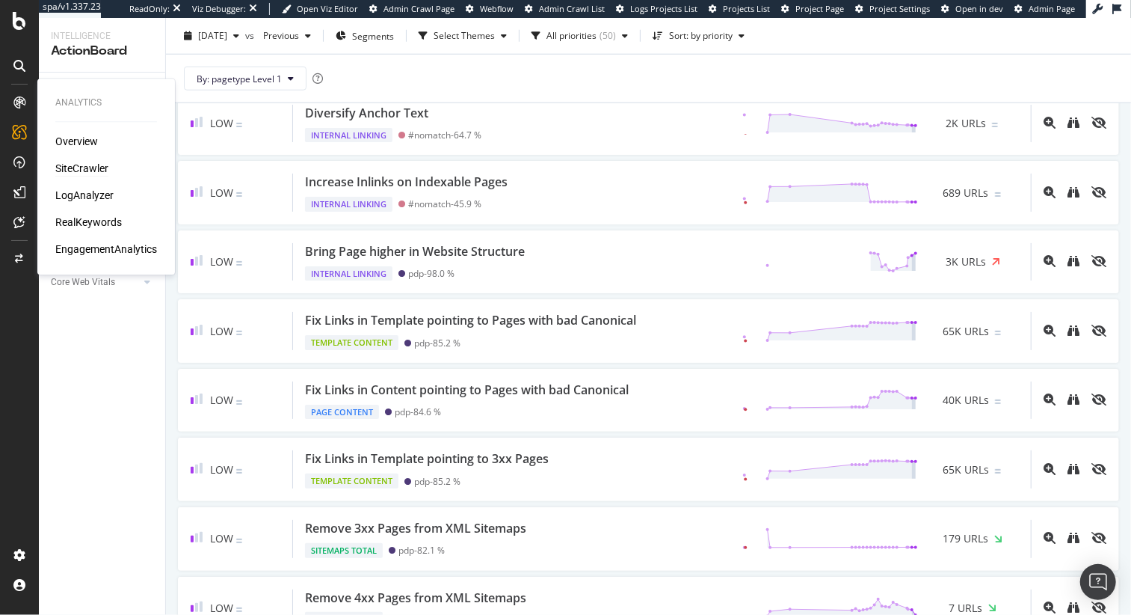
click at [81, 173] on div "SiteCrawler" at bounding box center [81, 168] width 53 height 15
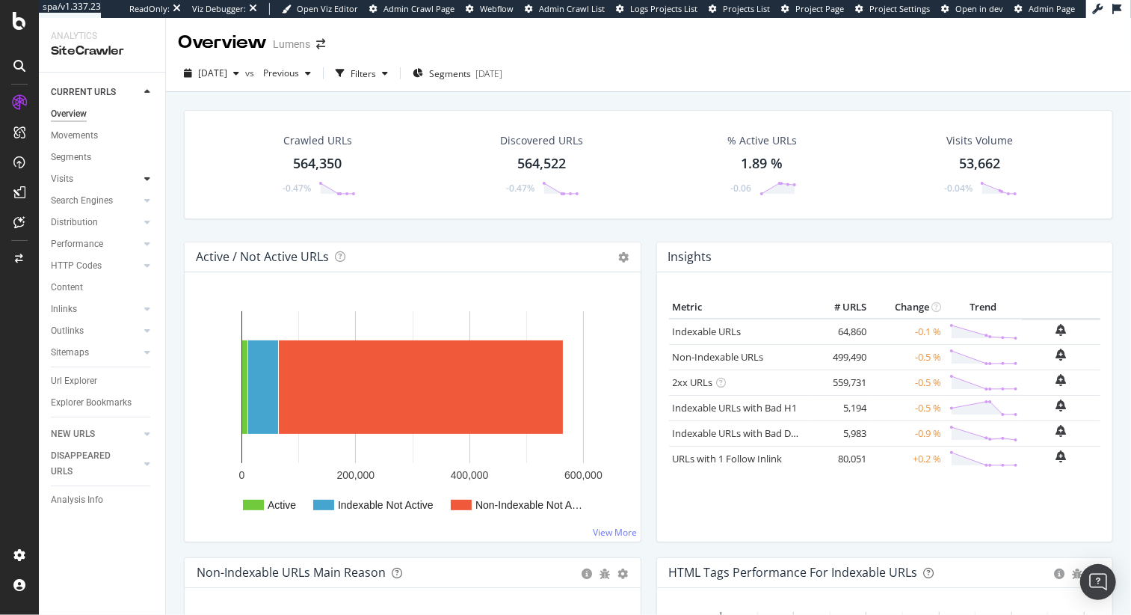
click at [147, 181] on icon at bounding box center [147, 178] width 6 height 9
click at [93, 222] on div "Distribution" at bounding box center [74, 223] width 47 height 16
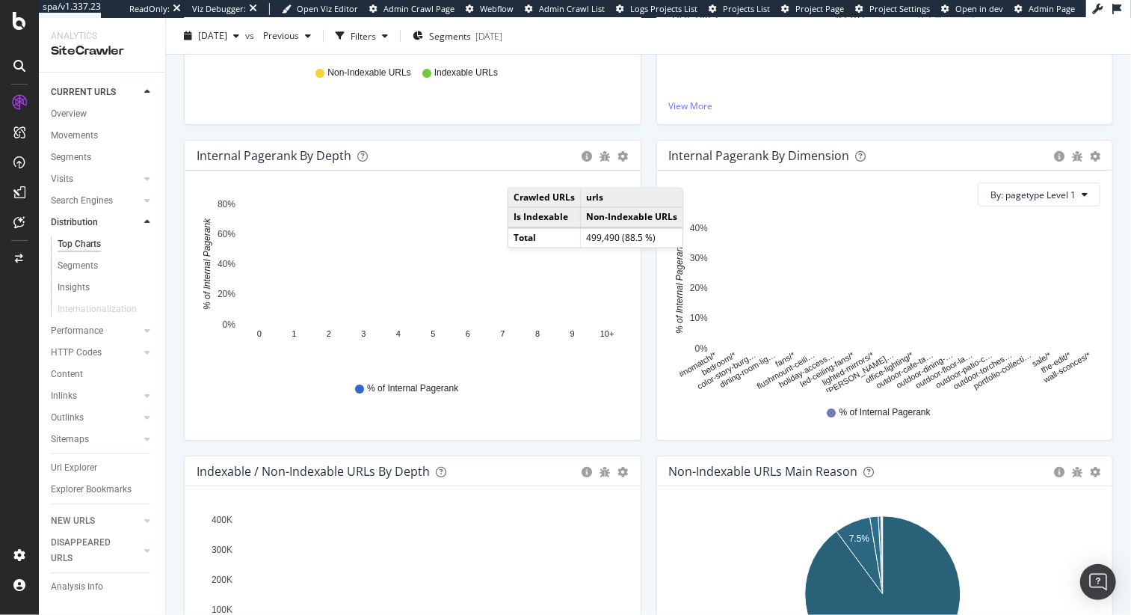
scroll to position [606, 0]
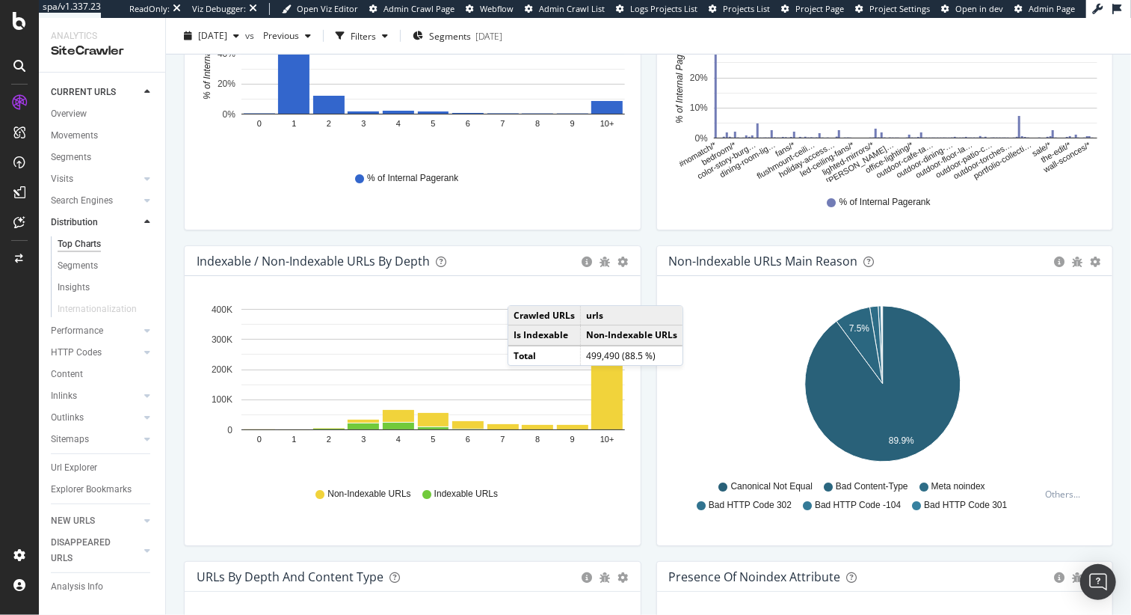
click at [622, 484] on div "Non-Indexable URLs Indexable URLs" at bounding box center [413, 491] width 432 height 37
click at [583, 289] on div "Hold CMD (⌘) while clicking to filter the report. 0 1 2 3 4 5 6 7 8 9 10+ 0 100…" at bounding box center [413, 410] width 456 height 269
click at [575, 317] on td "Crawled URLs" at bounding box center [544, 316] width 73 height 19
click at [674, 313] on td "urls" at bounding box center [632, 316] width 102 height 19
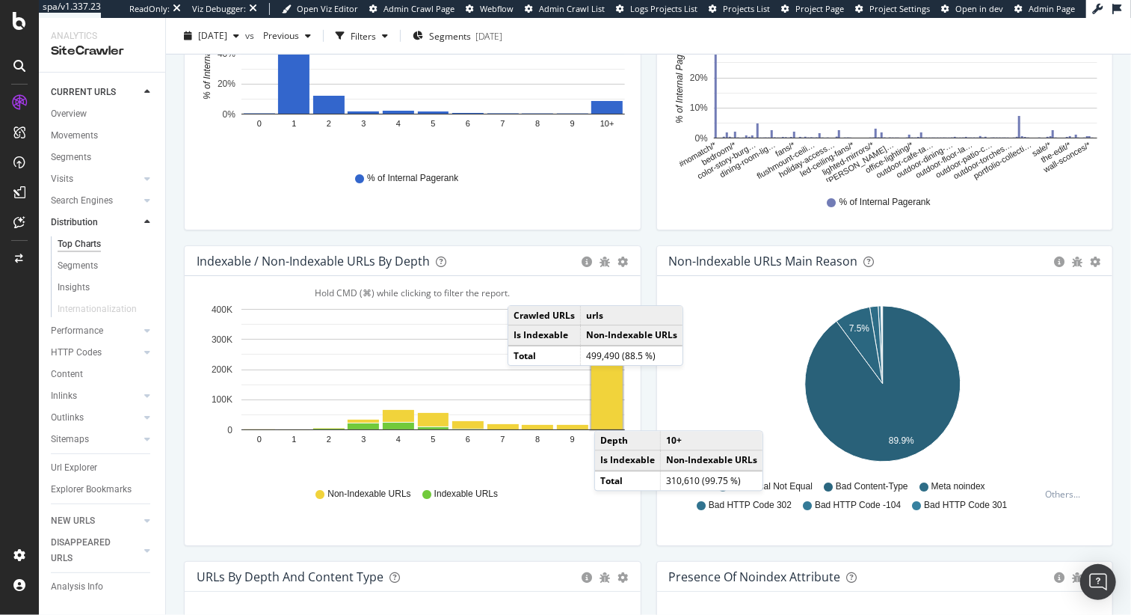
click at [609, 414] on rect "A chart." at bounding box center [606, 382] width 31 height 93
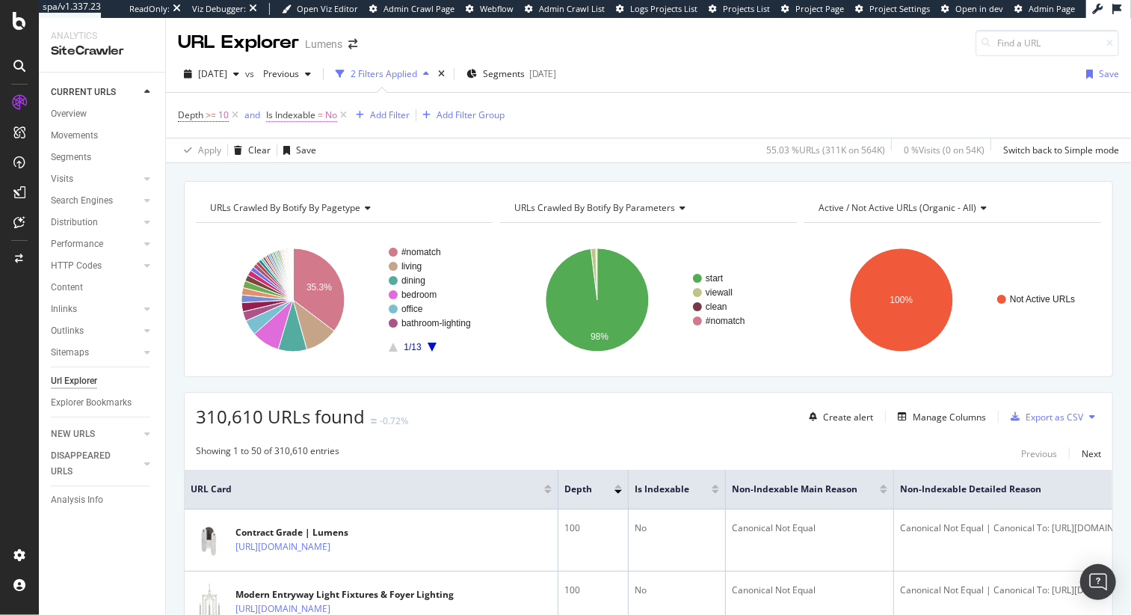
click at [321, 118] on span "=" at bounding box center [320, 114] width 5 height 13
click at [307, 173] on div "No" at bounding box center [362, 174] width 165 height 24
click at [300, 205] on span "Yes" at bounding box center [294, 203] width 15 height 13
click at [434, 206] on div "Apply" at bounding box center [432, 204] width 23 height 13
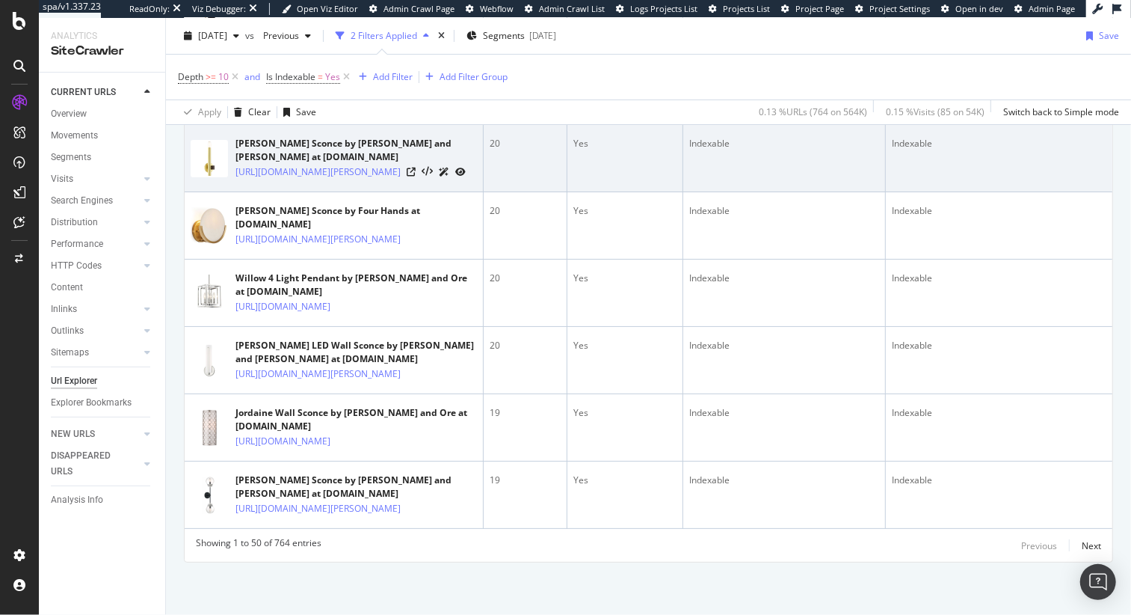
scroll to position [3832, 0]
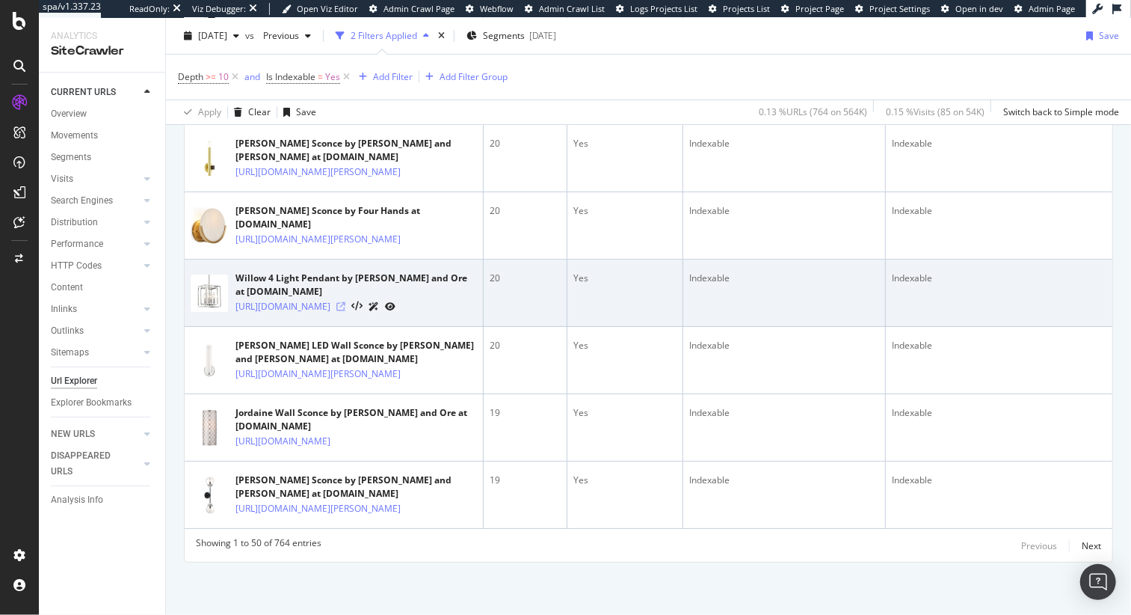
click at [345, 302] on icon at bounding box center [340, 306] width 9 height 9
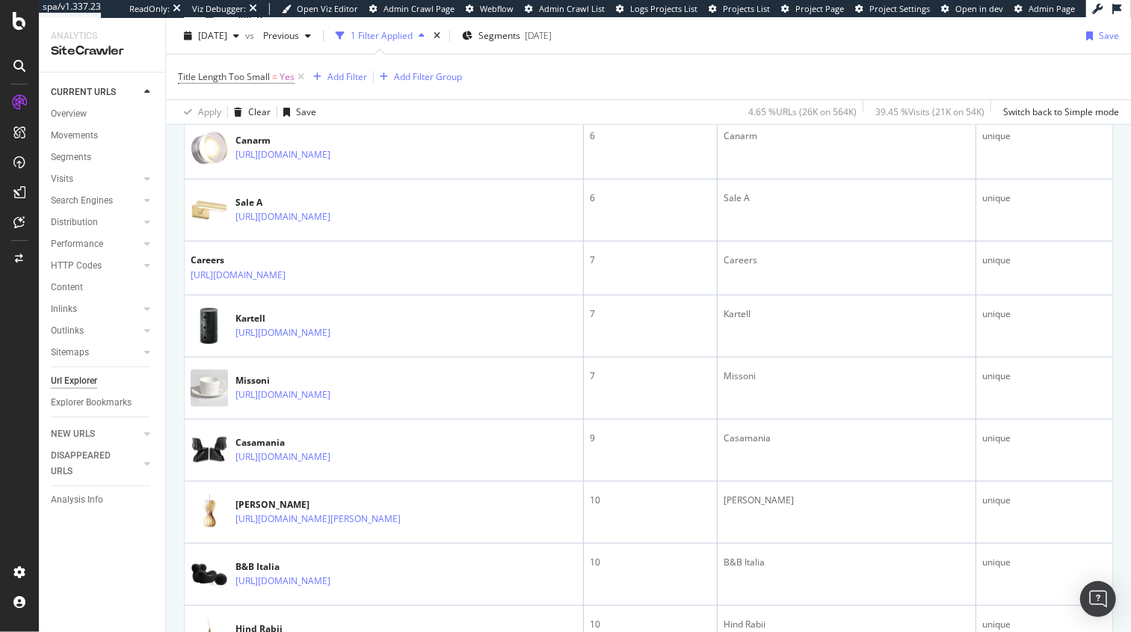
scroll to position [761, 0]
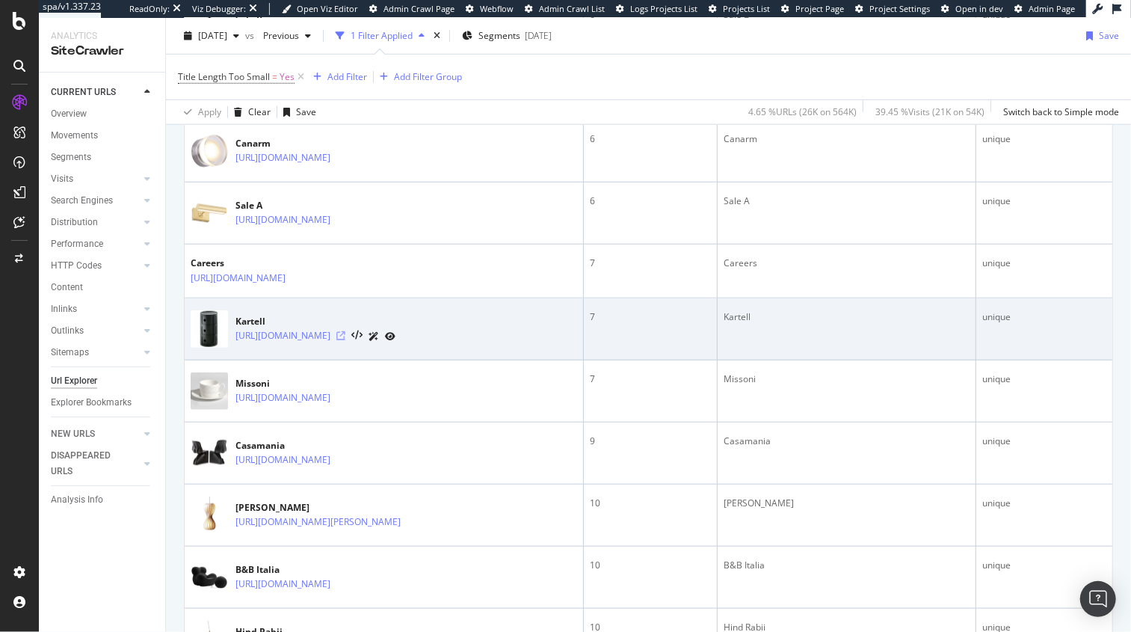
click at [345, 331] on icon at bounding box center [340, 335] width 9 height 9
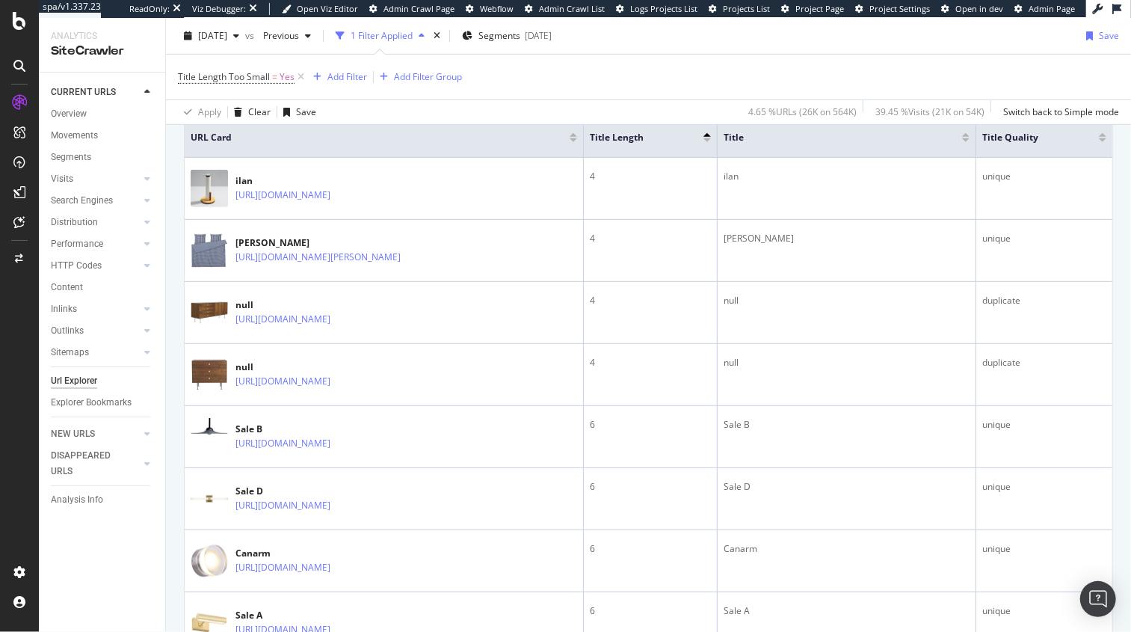
scroll to position [366, 0]
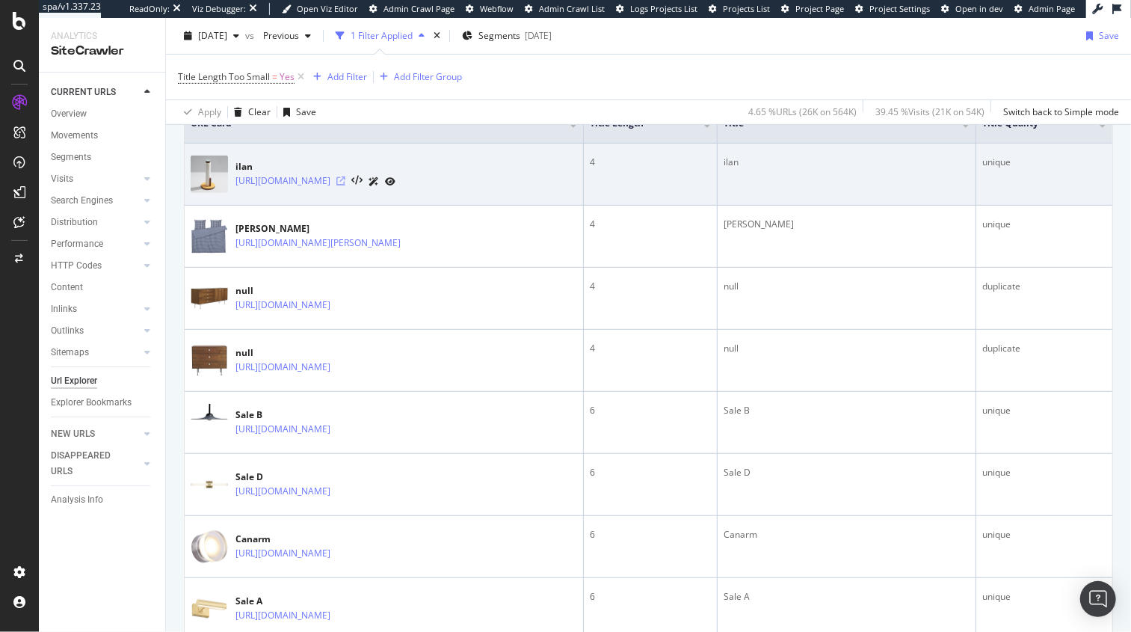
click at [345, 179] on icon at bounding box center [340, 180] width 9 height 9
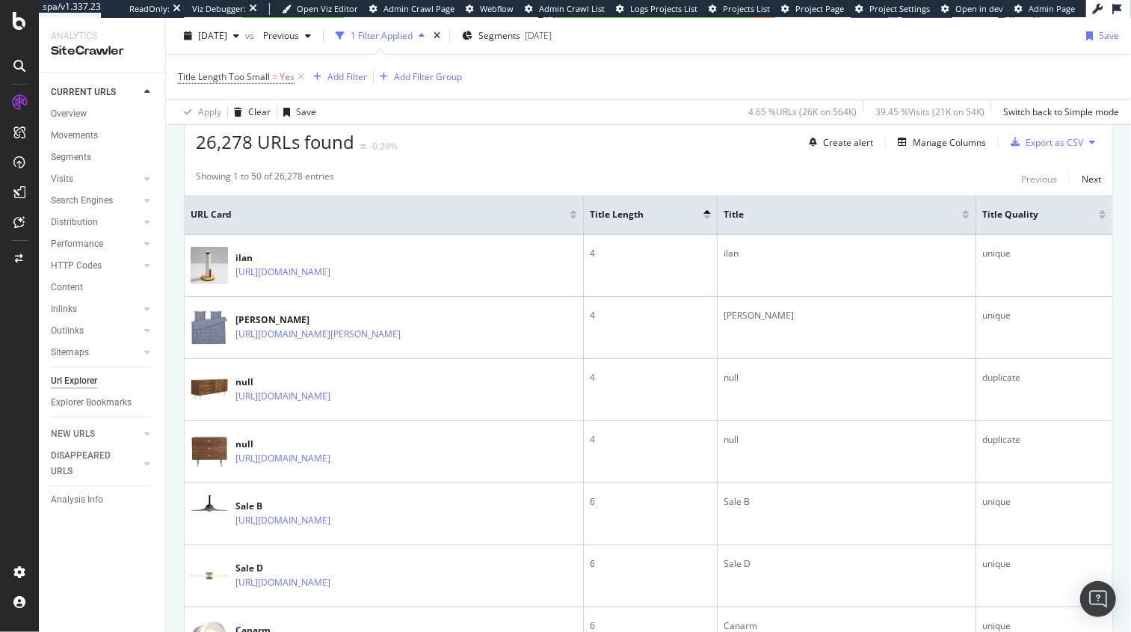
scroll to position [275, 0]
click at [227, 32] on span "[DATE]" at bounding box center [212, 35] width 29 height 13
click at [514, 144] on div "26,278 URLs found -0.29% Create alert Manage Columns Export as CSV" at bounding box center [649, 135] width 928 height 37
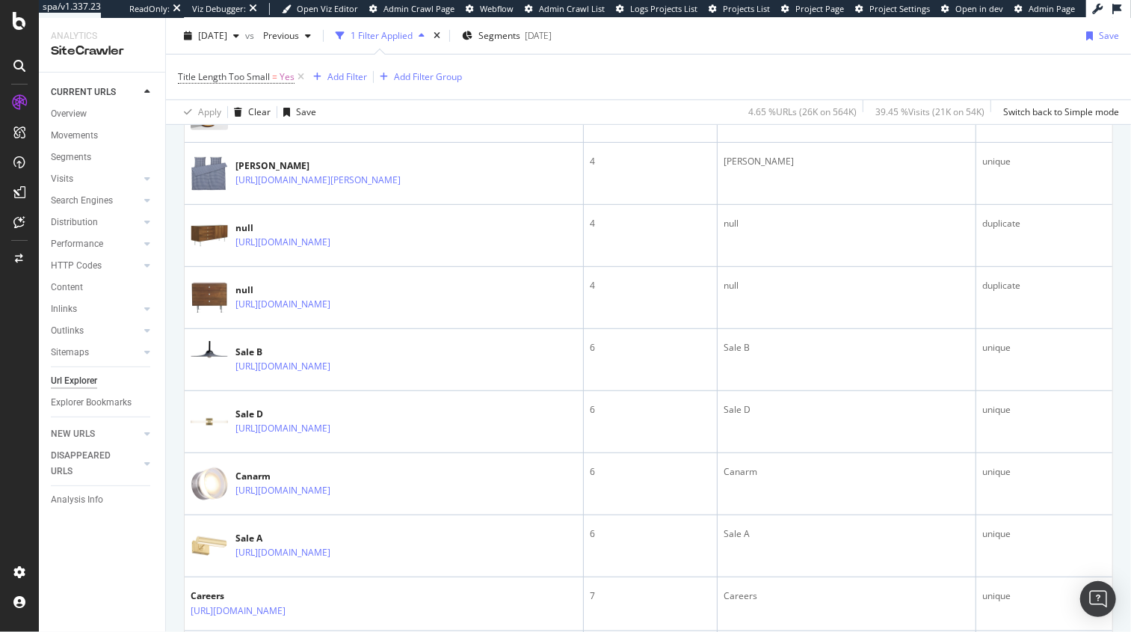
scroll to position [0, 0]
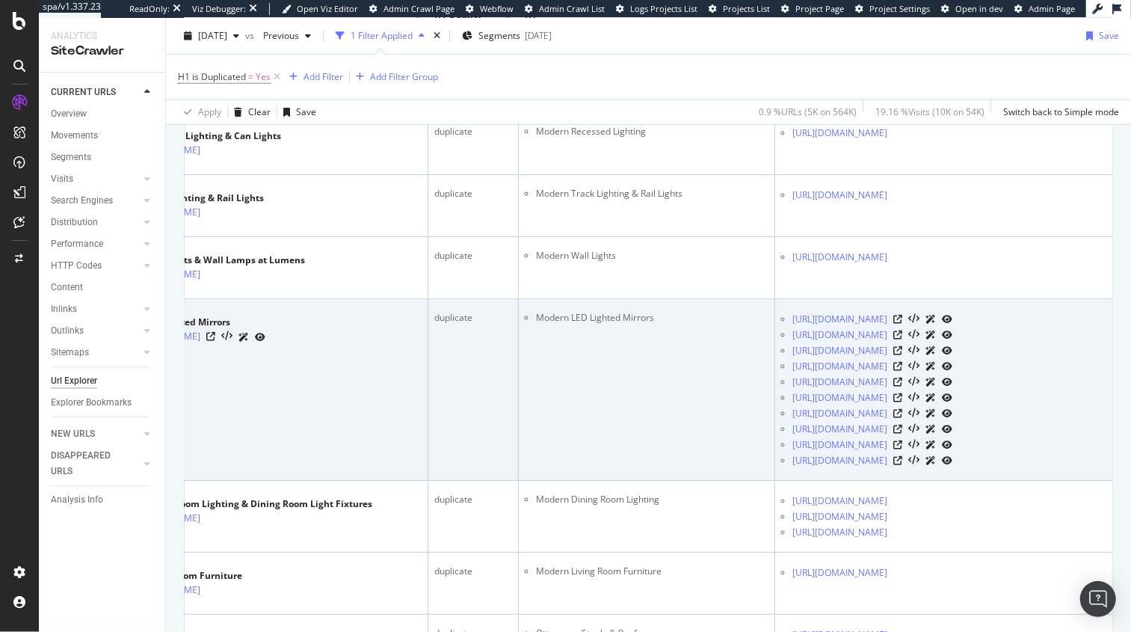
scroll to position [0, 130]
click at [903, 348] on icon at bounding box center [898, 350] width 9 height 9
click at [903, 409] on icon at bounding box center [898, 413] width 9 height 9
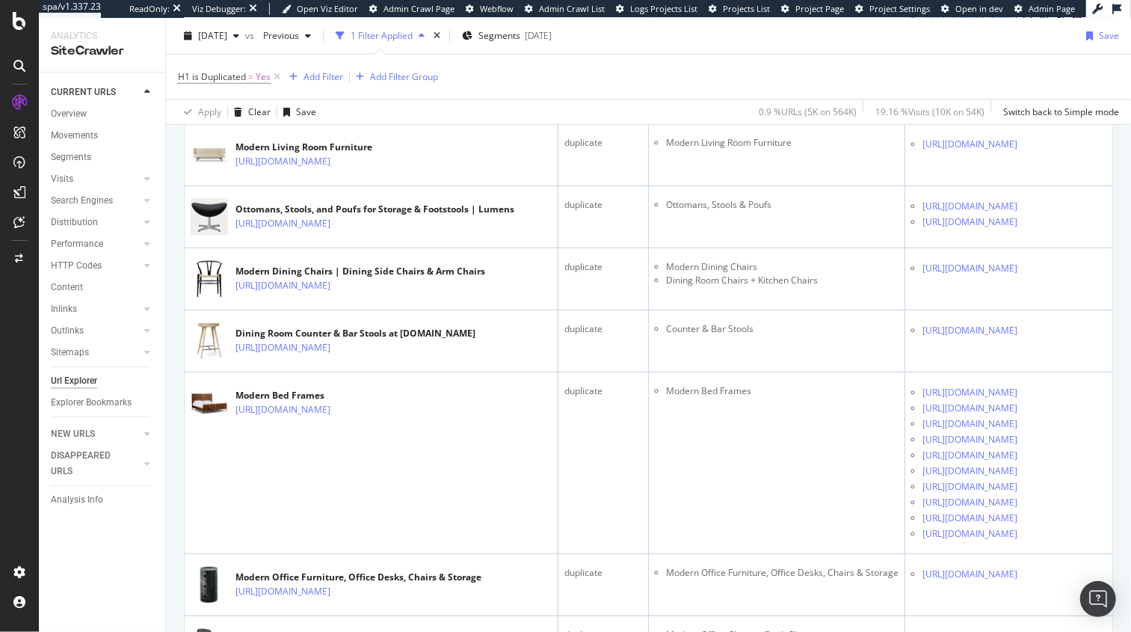
scroll to position [901, 0]
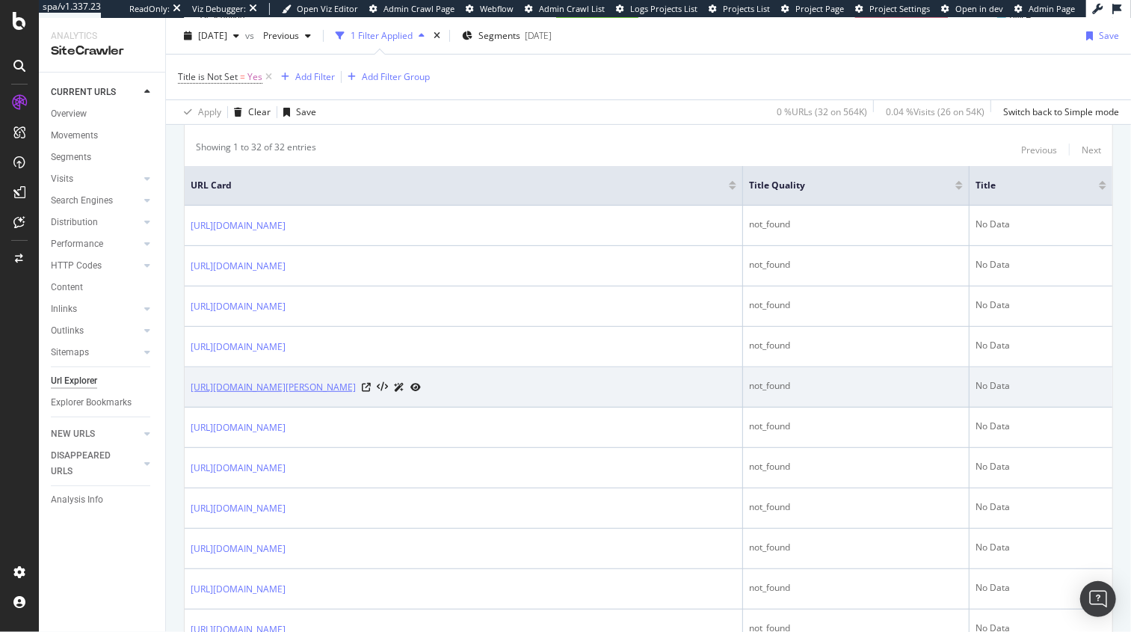
scroll to position [305, 0]
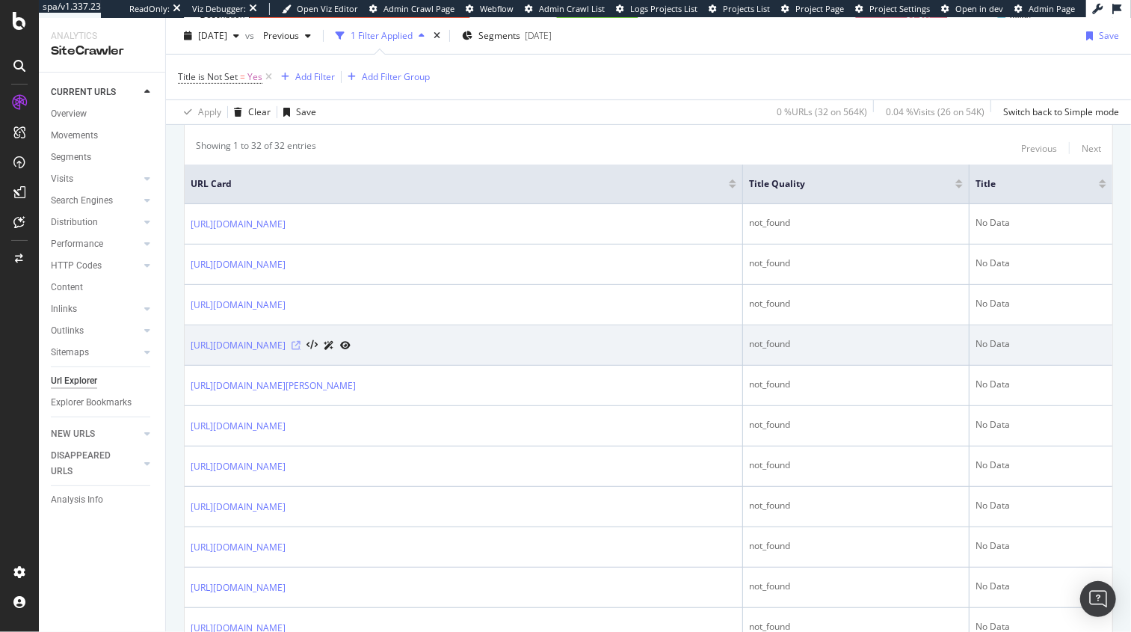
click at [301, 341] on icon at bounding box center [296, 345] width 9 height 9
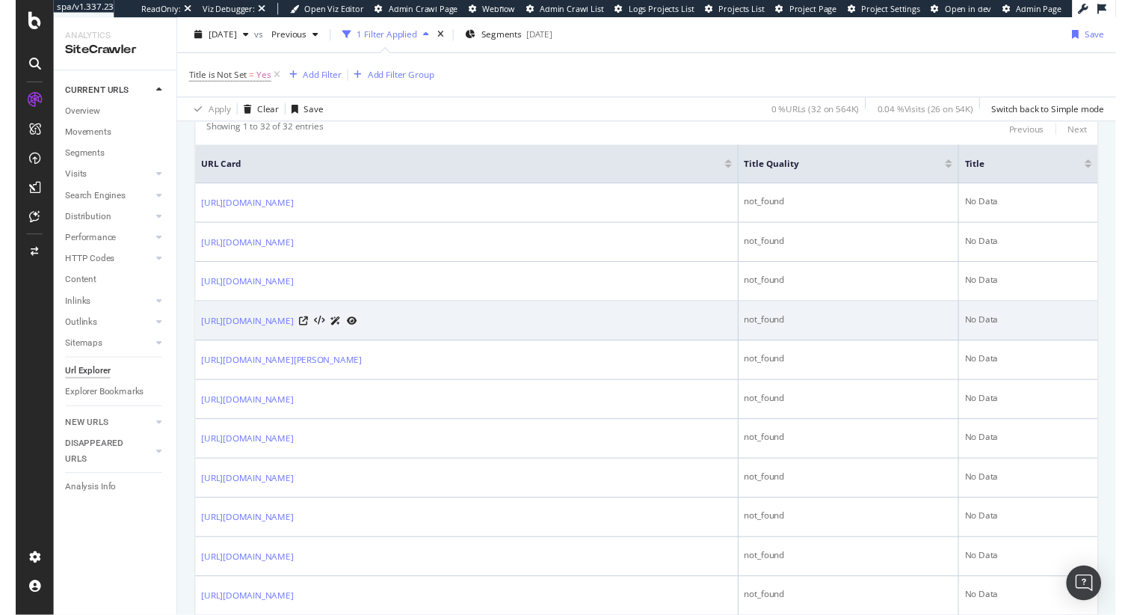
scroll to position [322, 0]
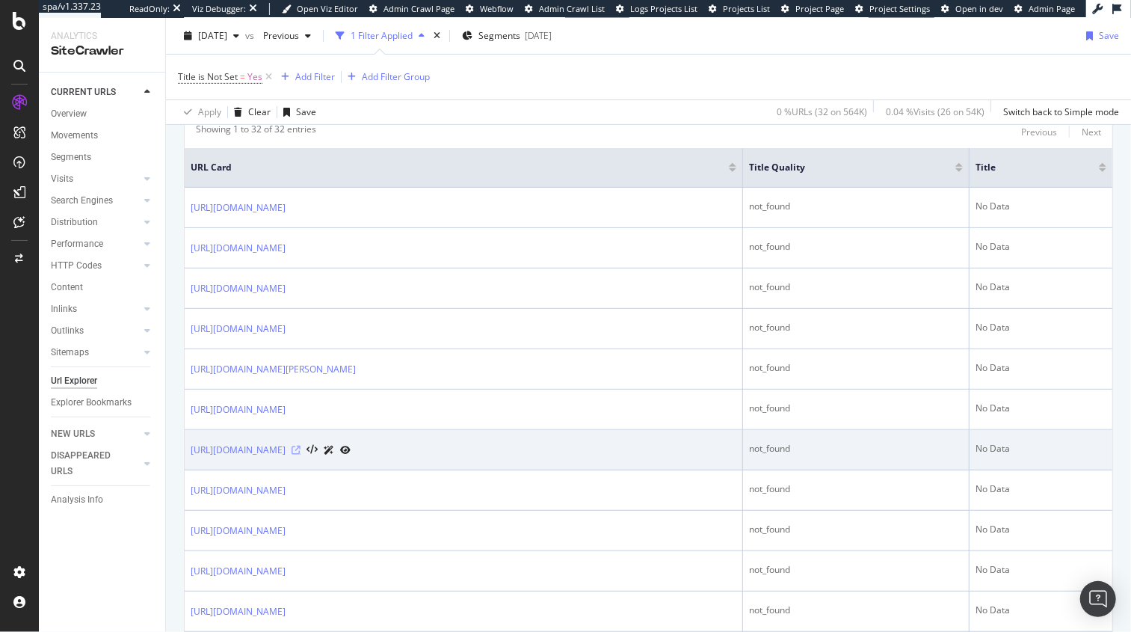
click at [301, 447] on icon at bounding box center [296, 450] width 9 height 9
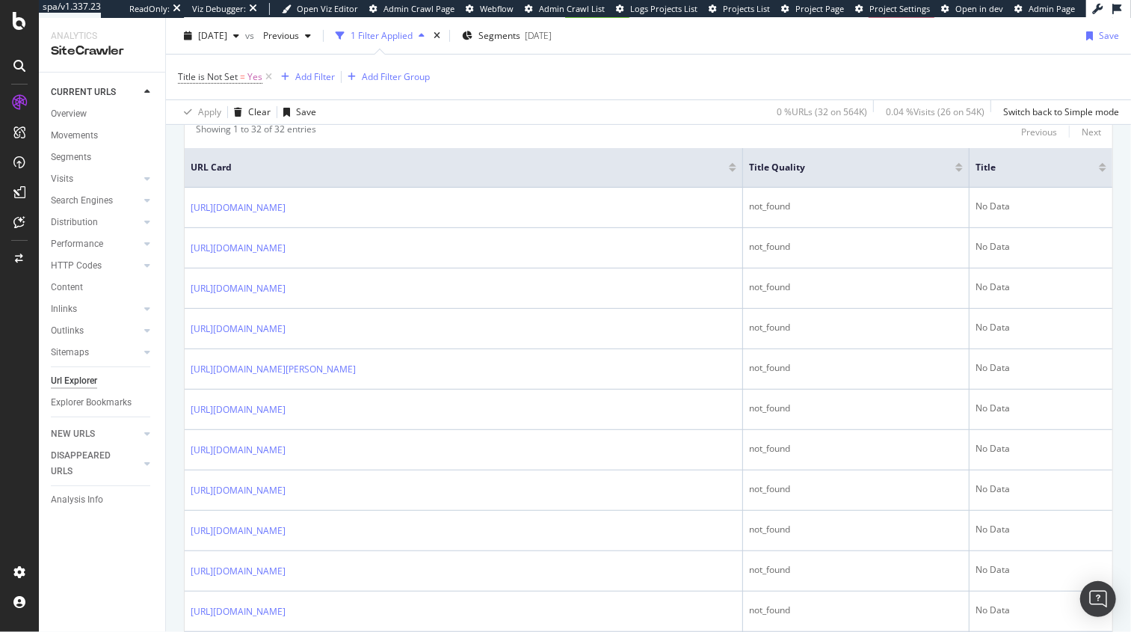
click at [594, 71] on div "Title is Not Set = Yes Add Filter Add Filter Group" at bounding box center [648, 77] width 941 height 45
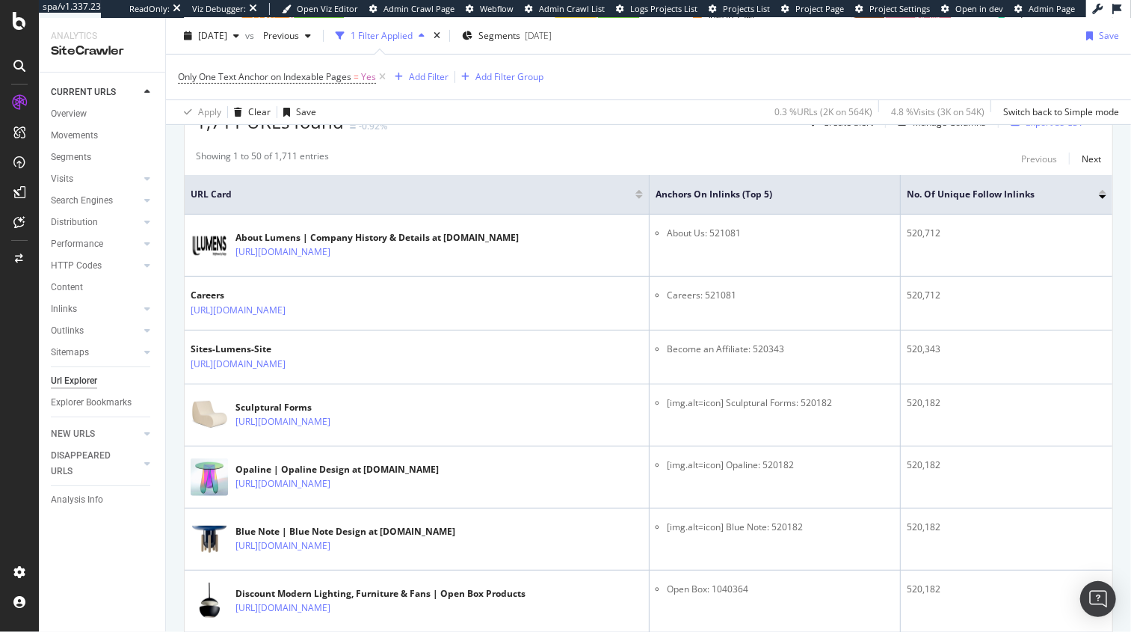
scroll to position [316, 0]
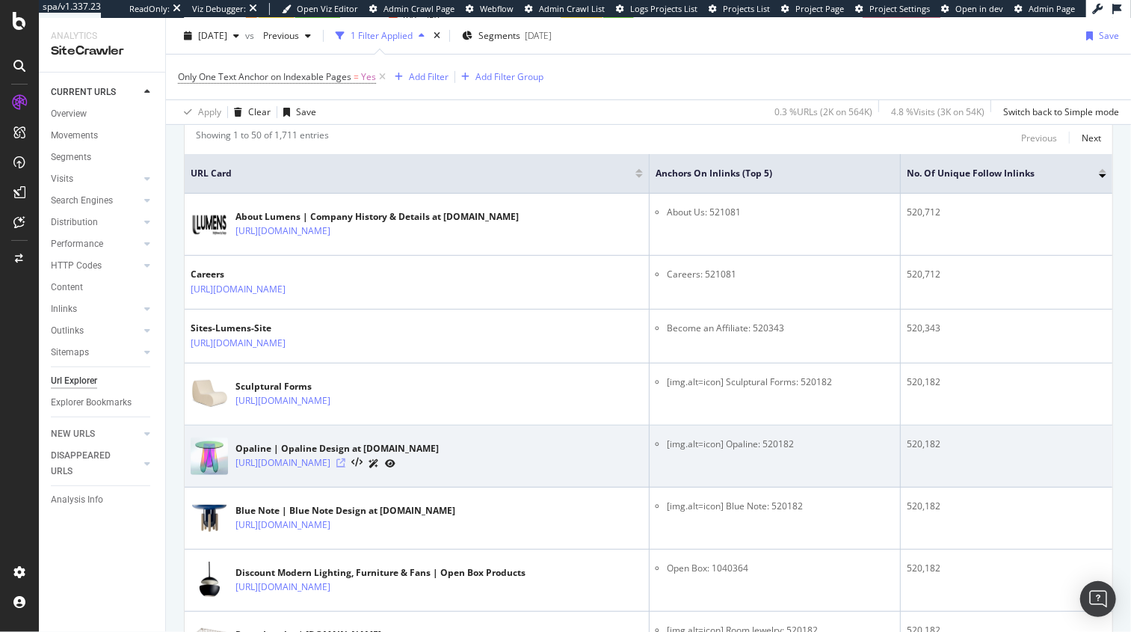
click at [345, 461] on icon at bounding box center [340, 462] width 9 height 9
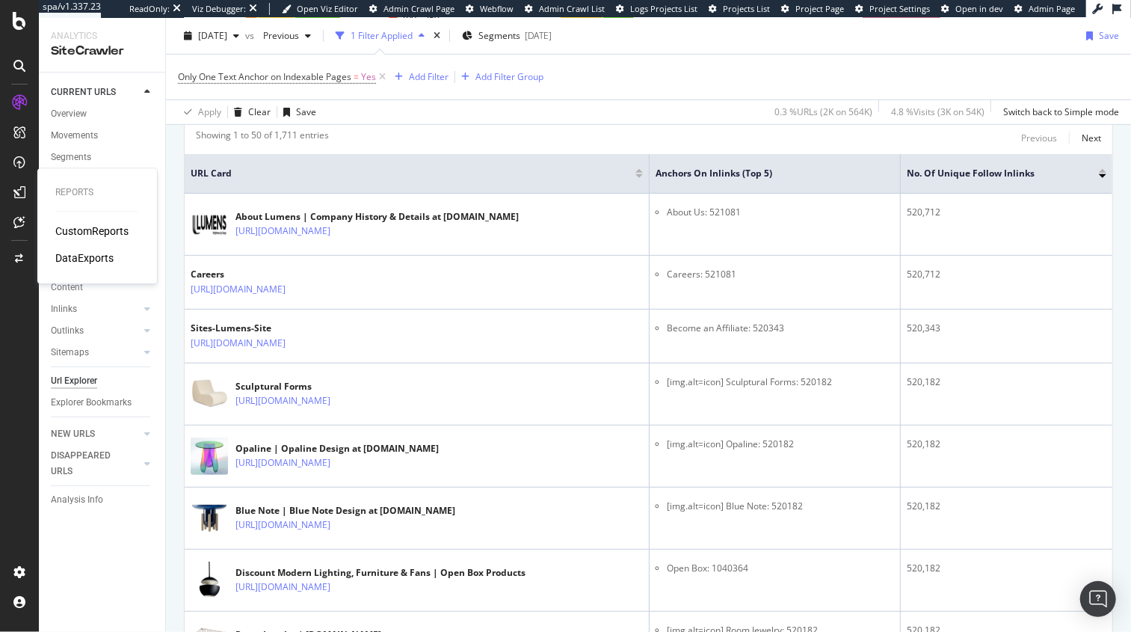
click at [93, 232] on div "CustomReports" at bounding box center [91, 231] width 73 height 15
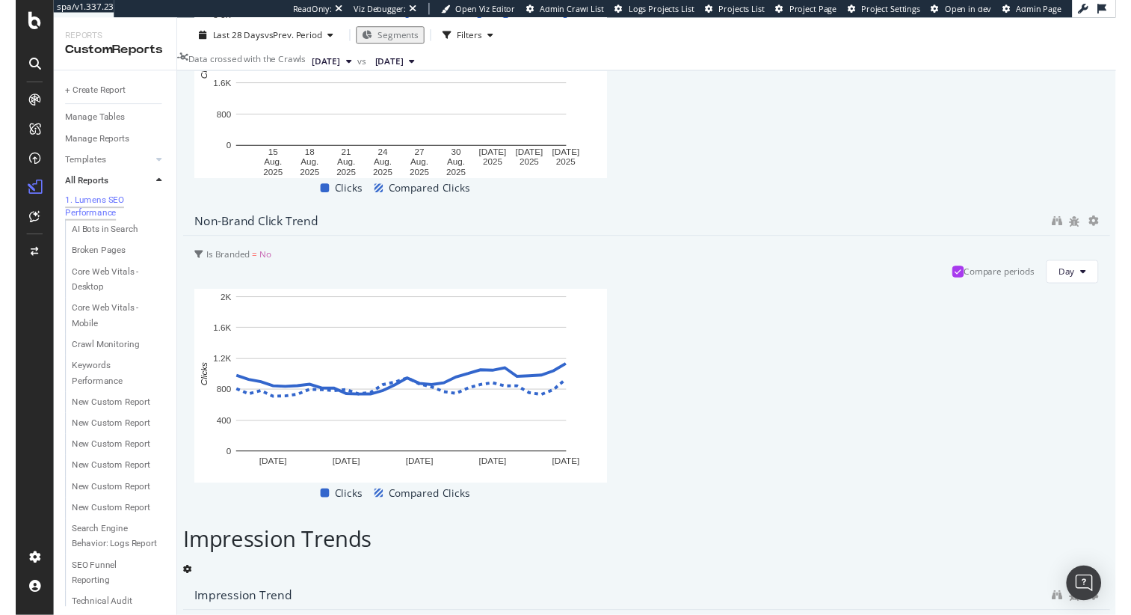
scroll to position [540, 0]
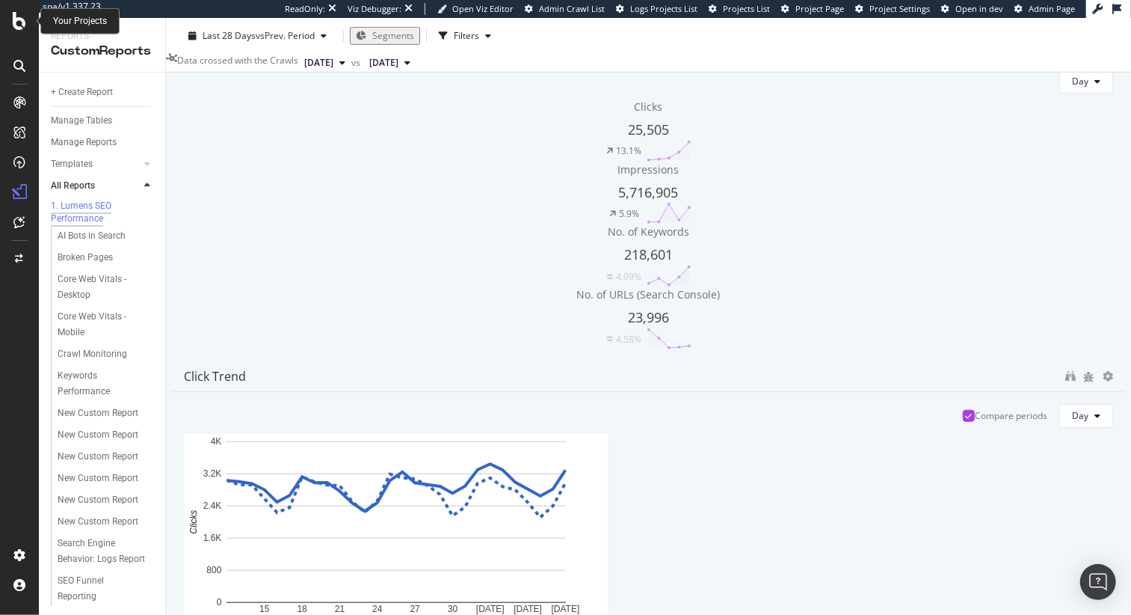
click at [7, 25] on div at bounding box center [19, 21] width 36 height 18
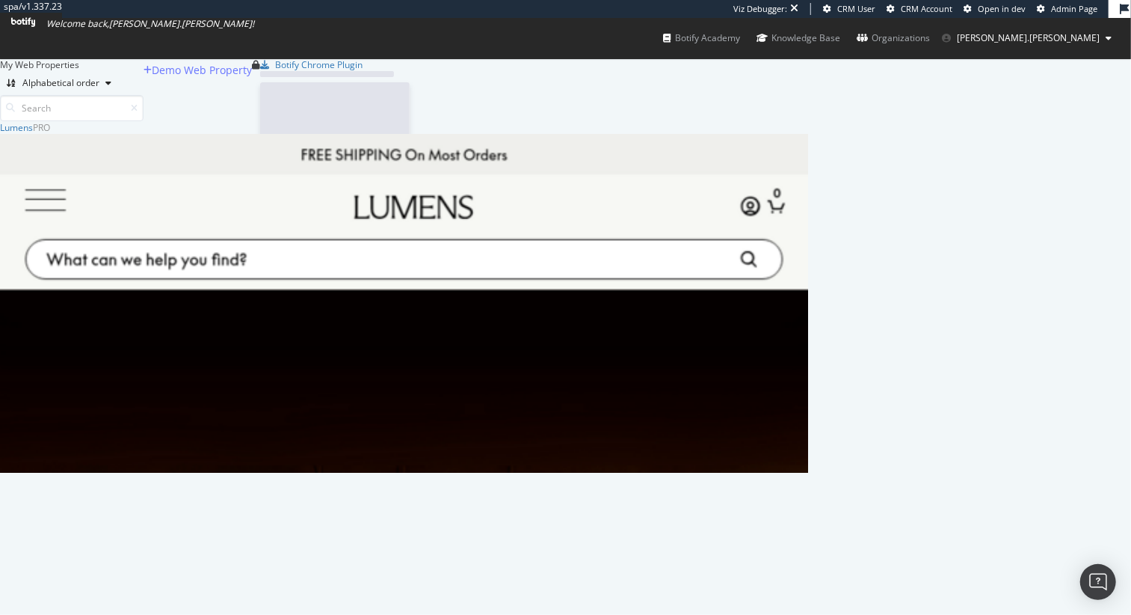
scroll to position [344, 800]
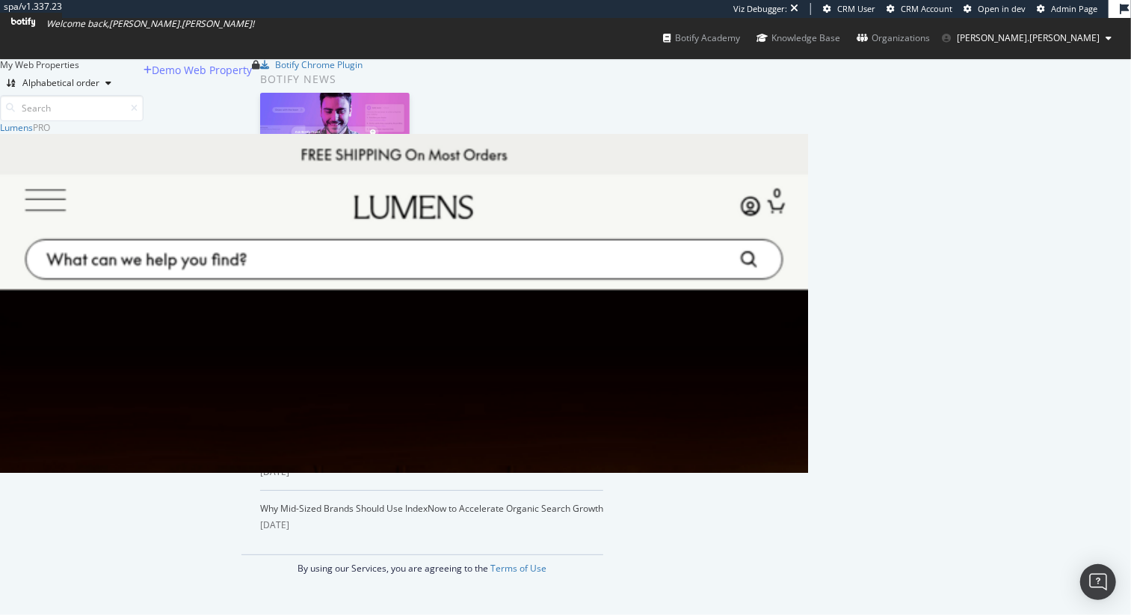
click at [35, 27] on icon at bounding box center [23, 22] width 24 height 9
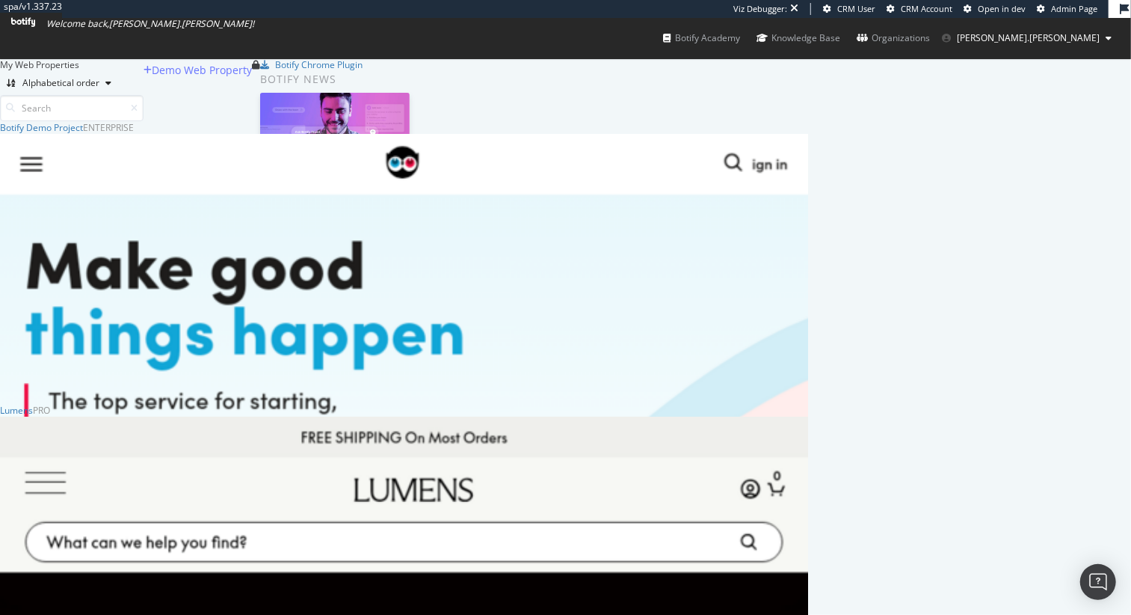
scroll to position [156, 0]
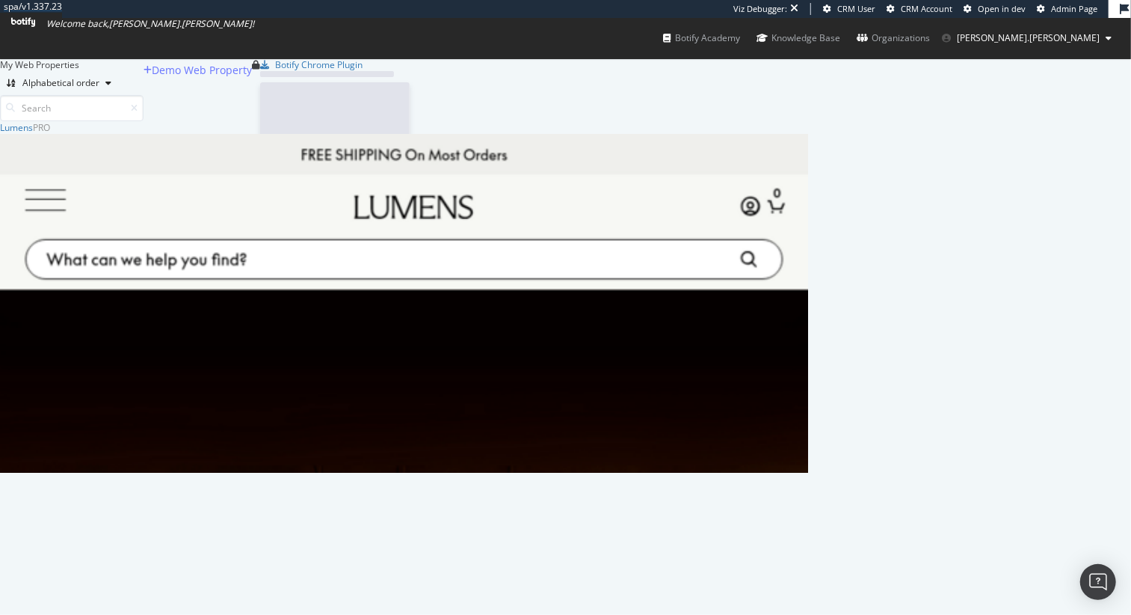
scroll to position [344, 800]
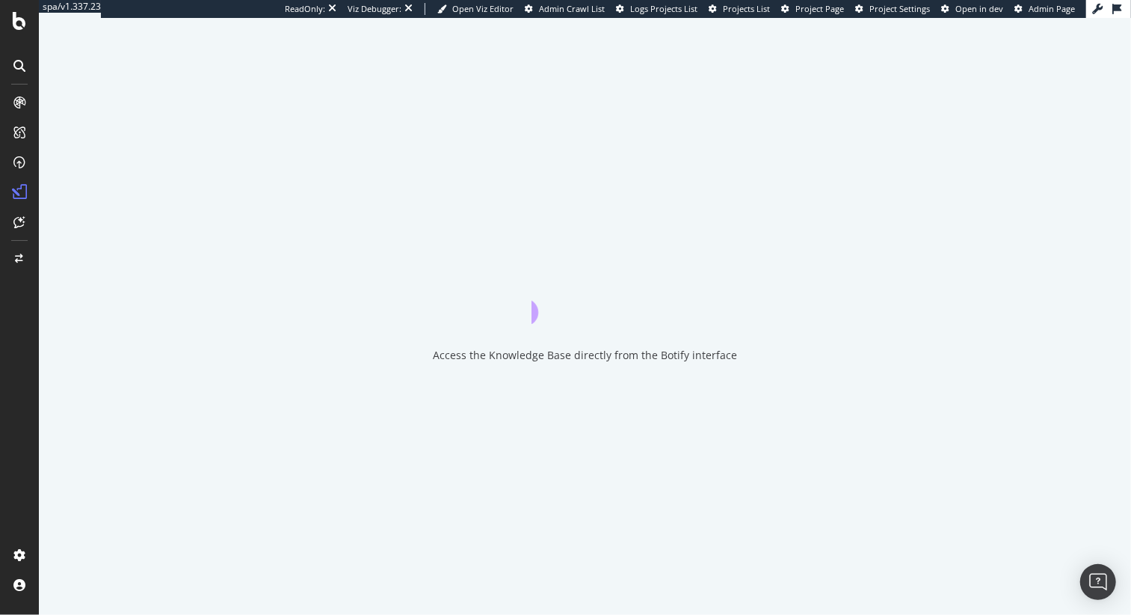
click at [13, 19] on icon at bounding box center [19, 21] width 13 height 18
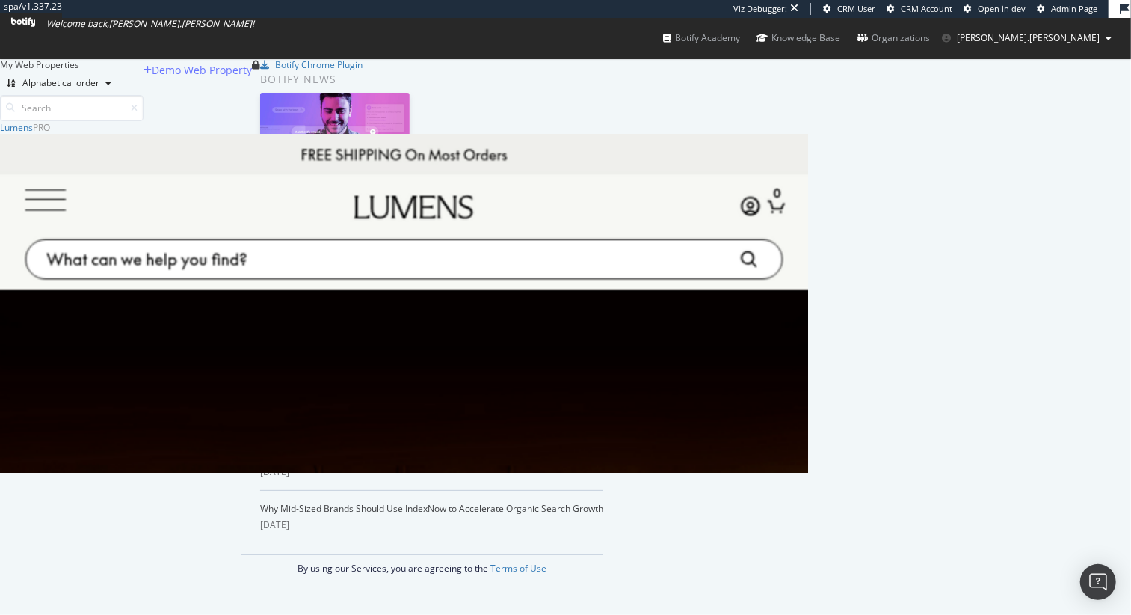
scroll to position [344, 800]
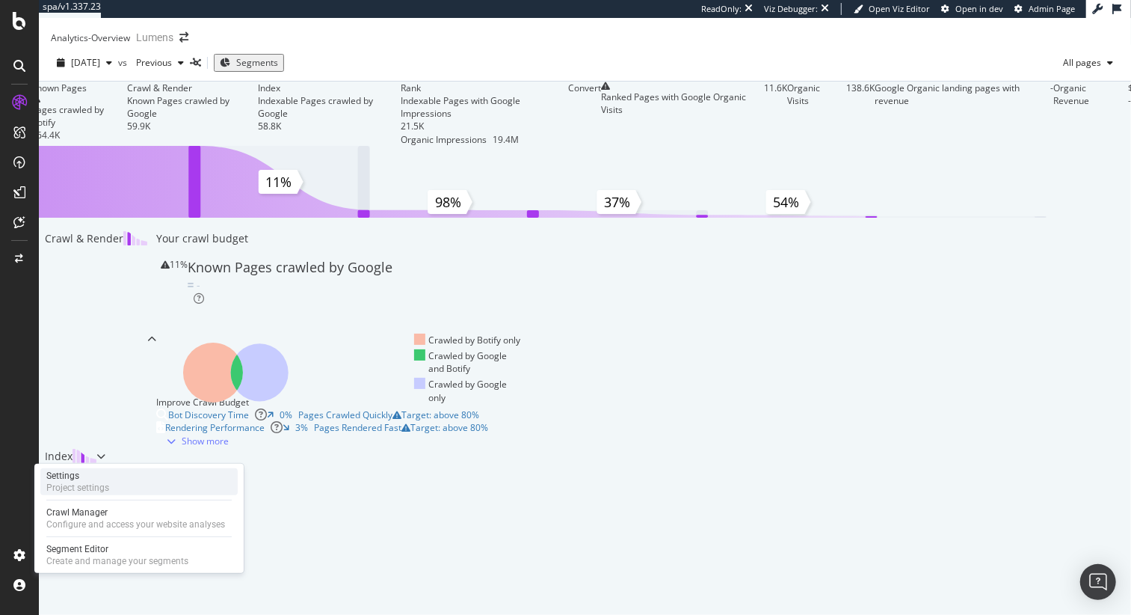
click at [99, 478] on div "Settings" at bounding box center [77, 476] width 63 height 12
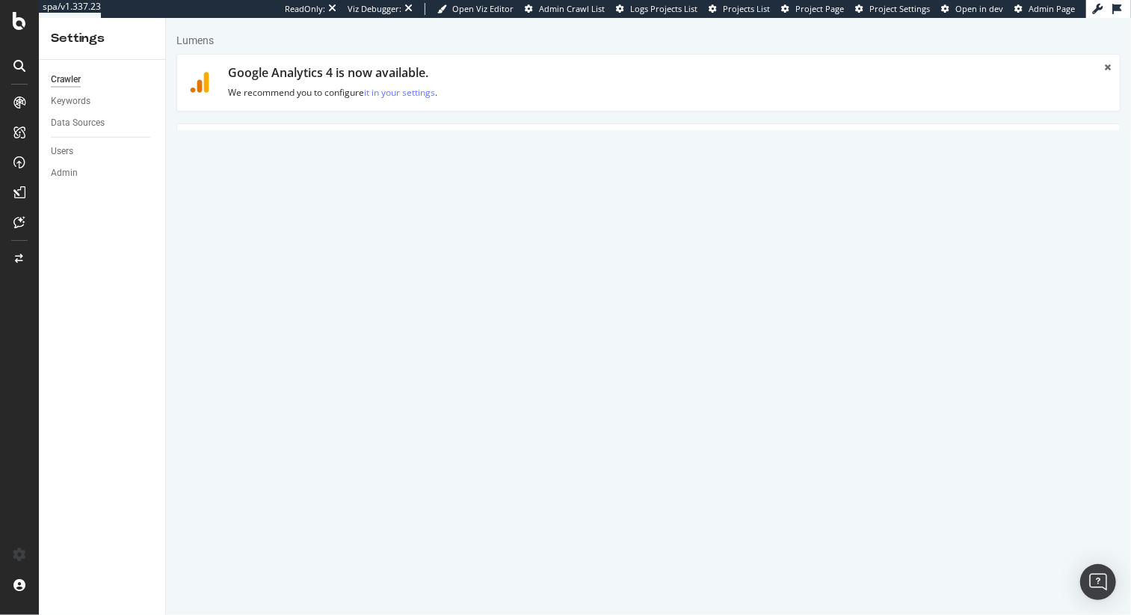
click at [293, 153] on link "Advanced Settings" at bounding box center [293, 144] width 115 height 41
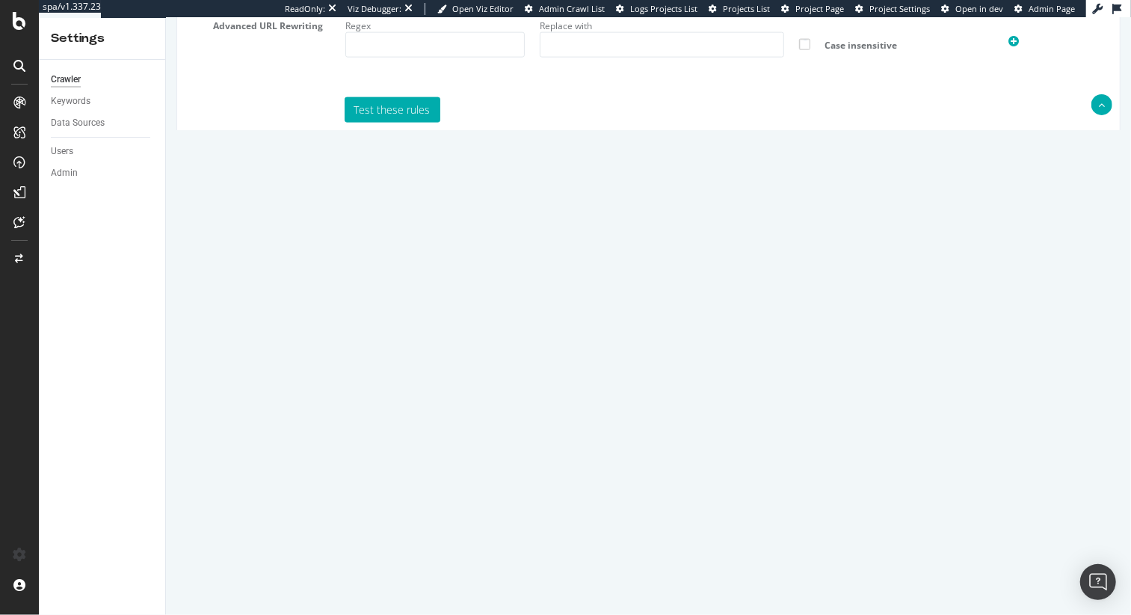
scroll to position [1226, 0]
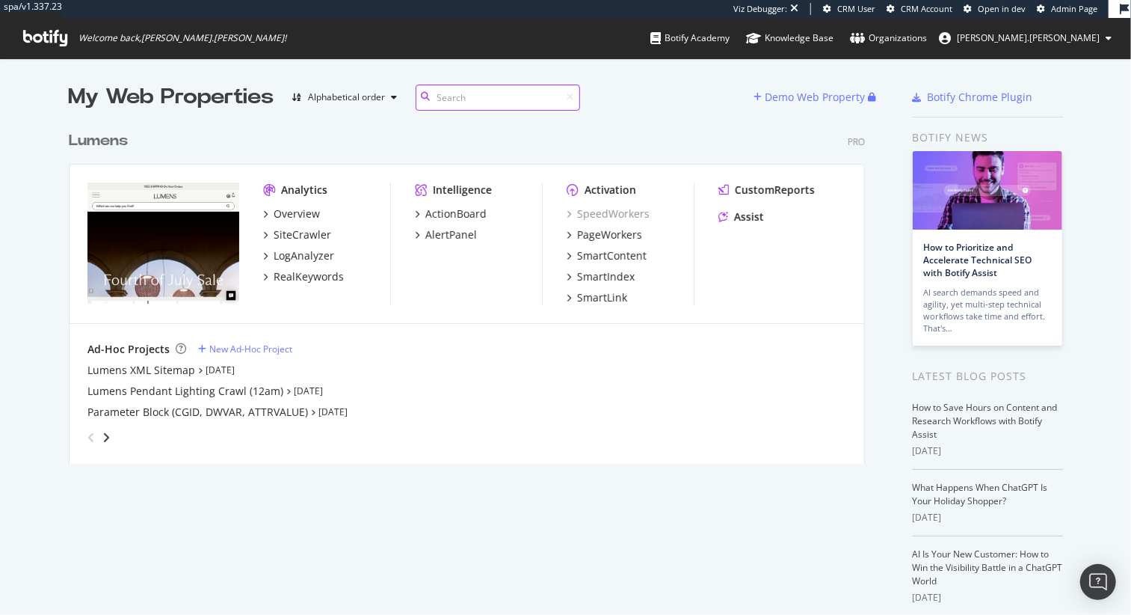
scroll to position [344, 800]
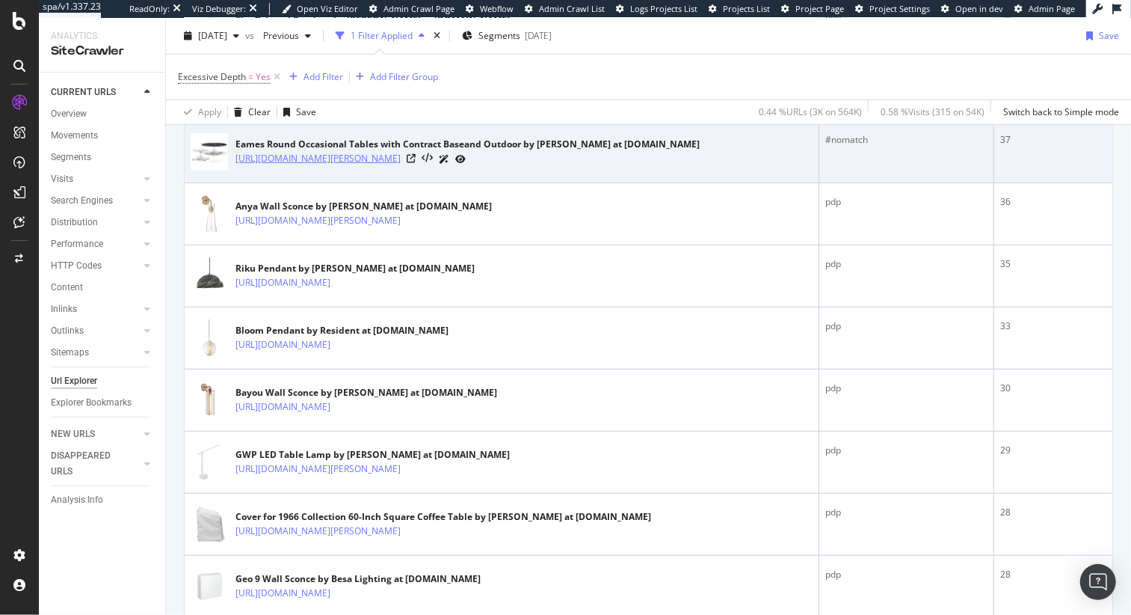
scroll to position [616, 0]
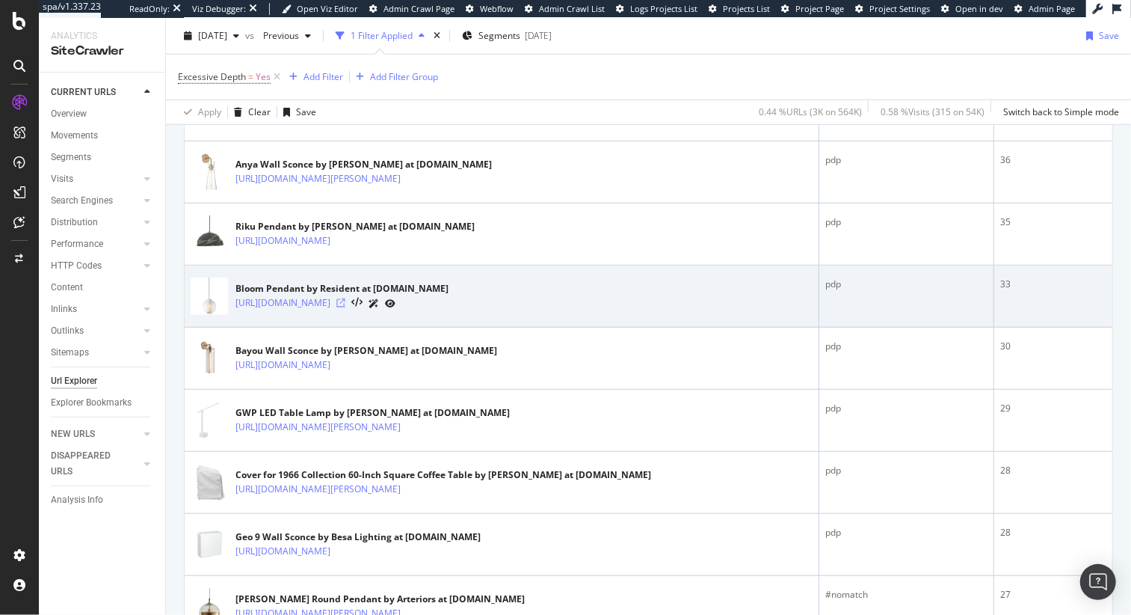
click at [345, 306] on icon at bounding box center [340, 302] width 9 height 9
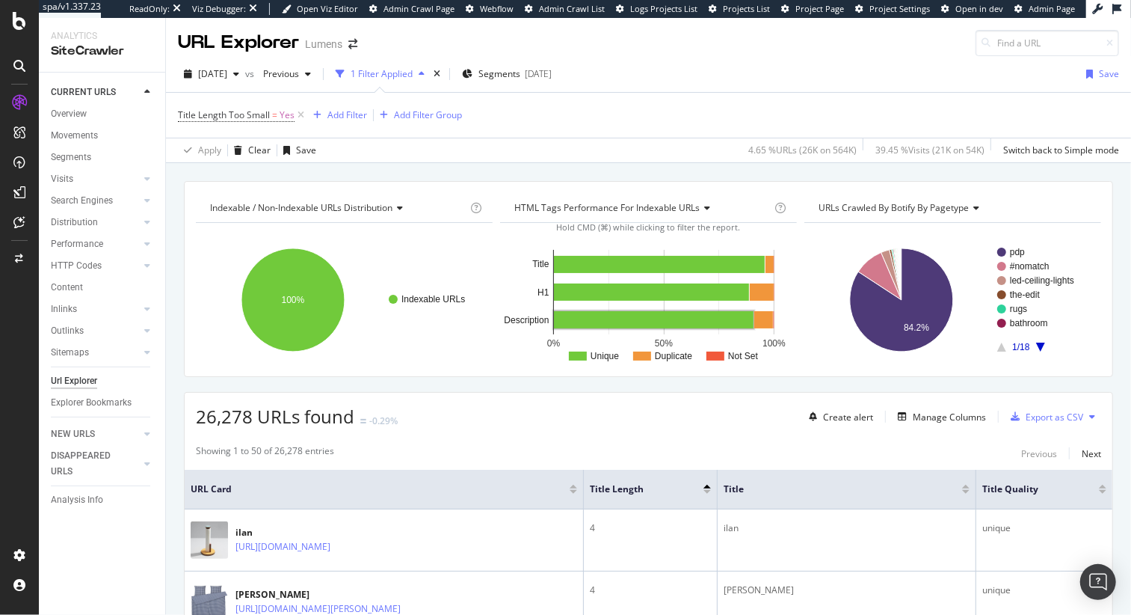
scroll to position [191, 0]
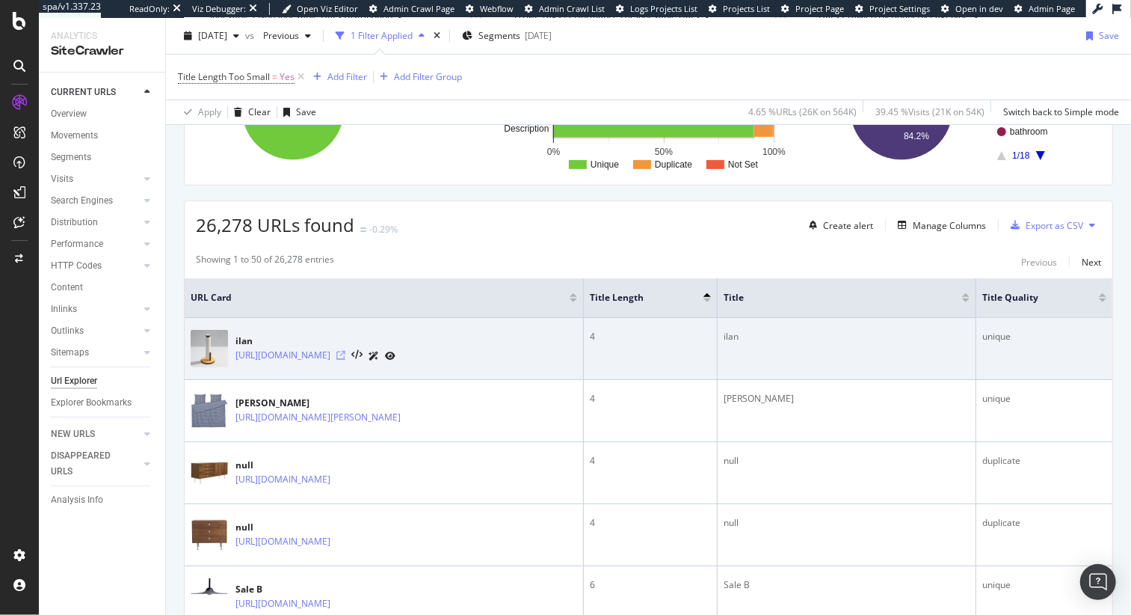
click at [345, 352] on icon at bounding box center [340, 355] width 9 height 9
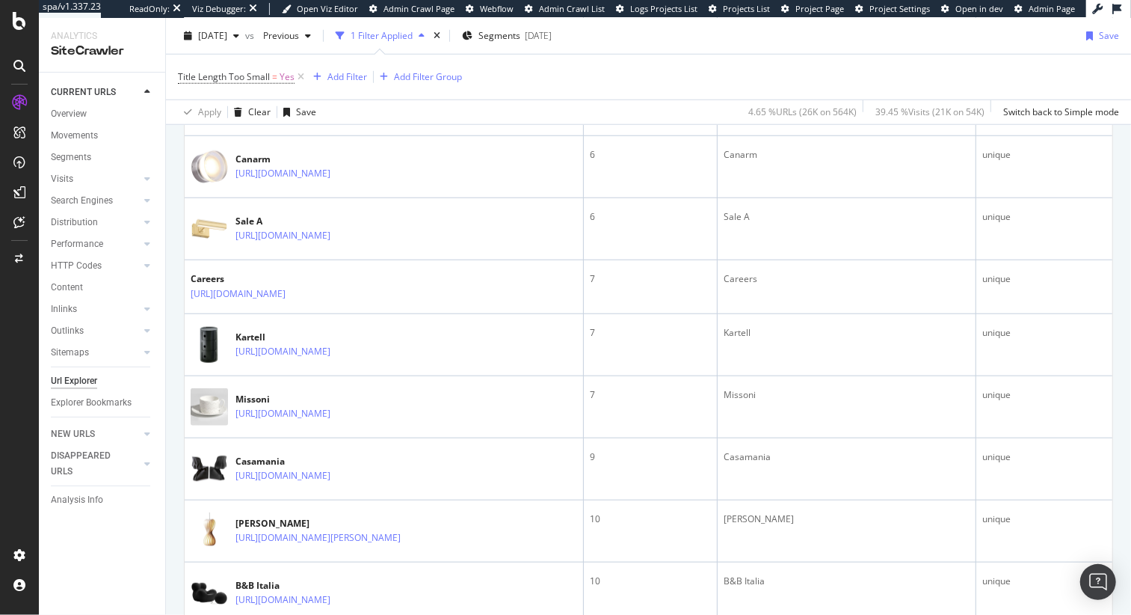
scroll to position [748, 0]
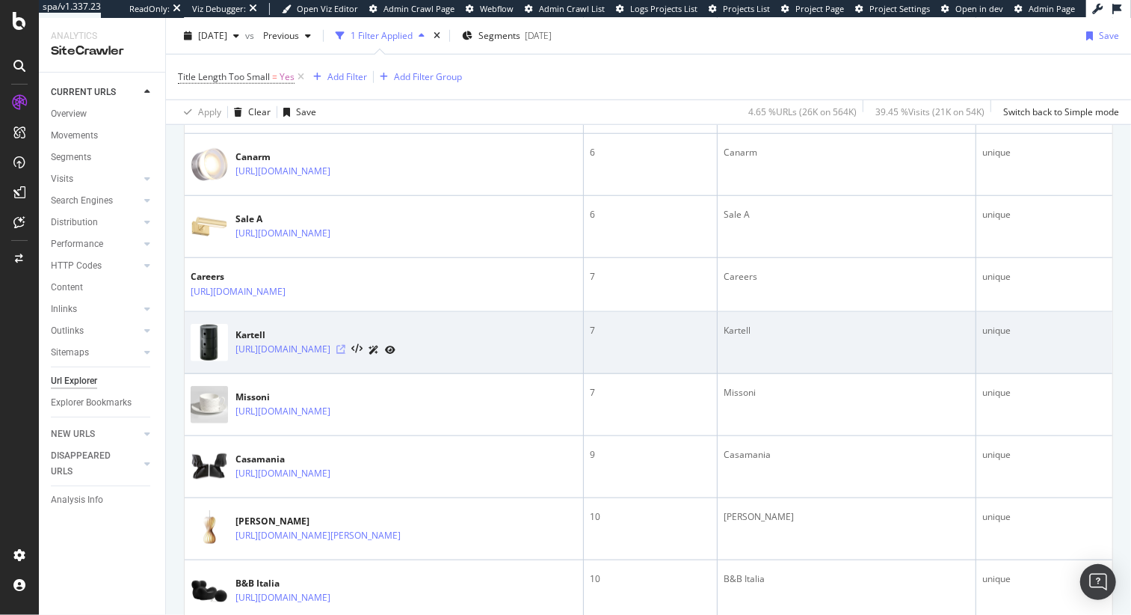
click at [345, 345] on icon at bounding box center [340, 349] width 9 height 9
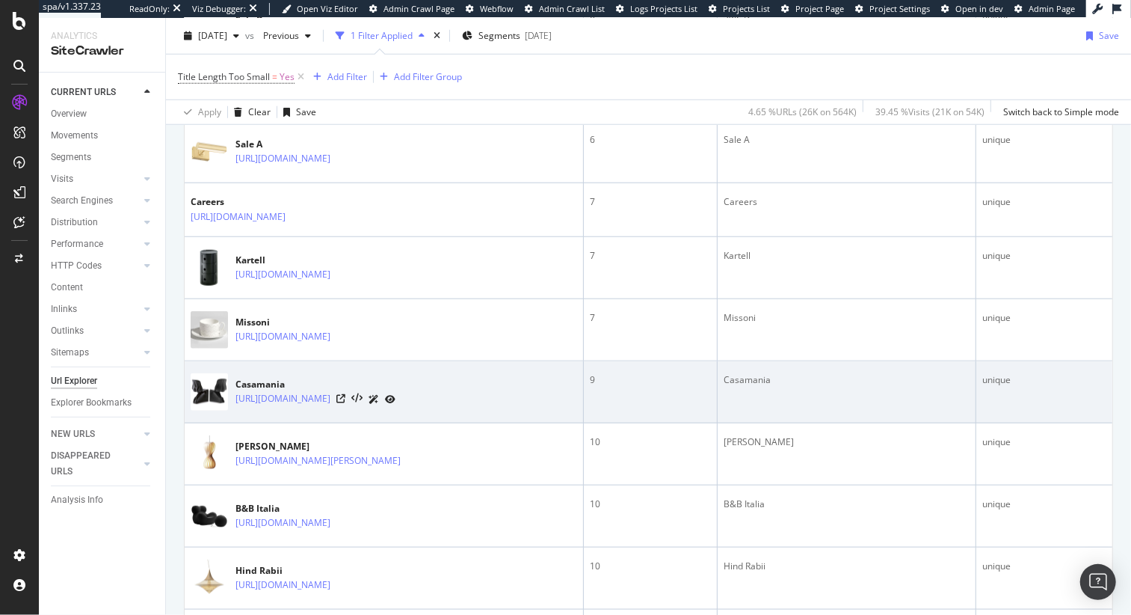
scroll to position [1075, 0]
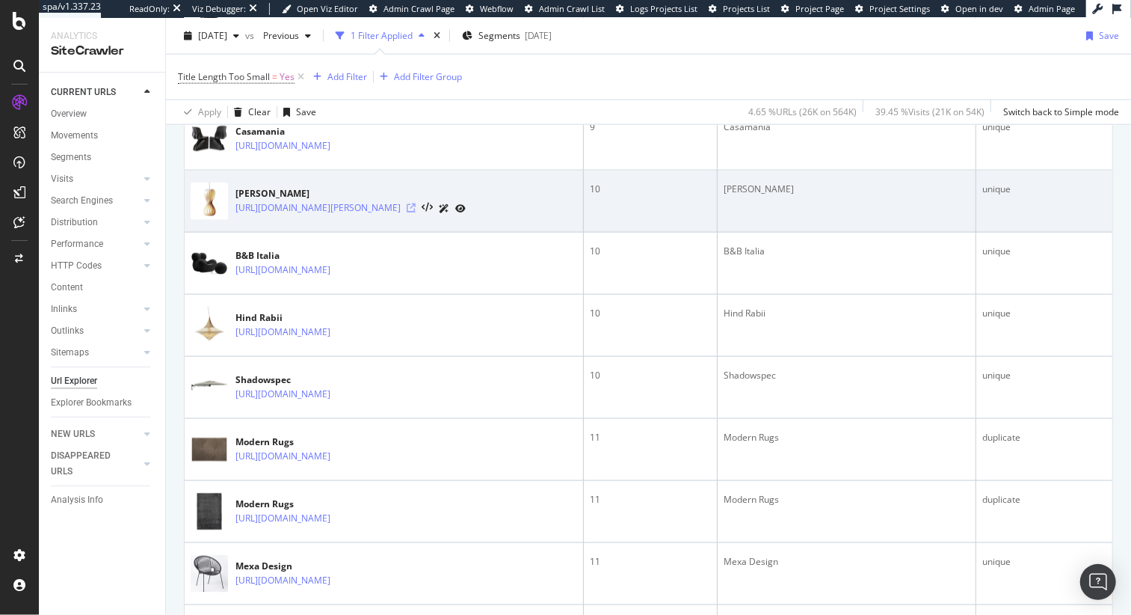
click at [407, 204] on icon at bounding box center [411, 207] width 9 height 9
